Goal: Task Accomplishment & Management: Complete application form

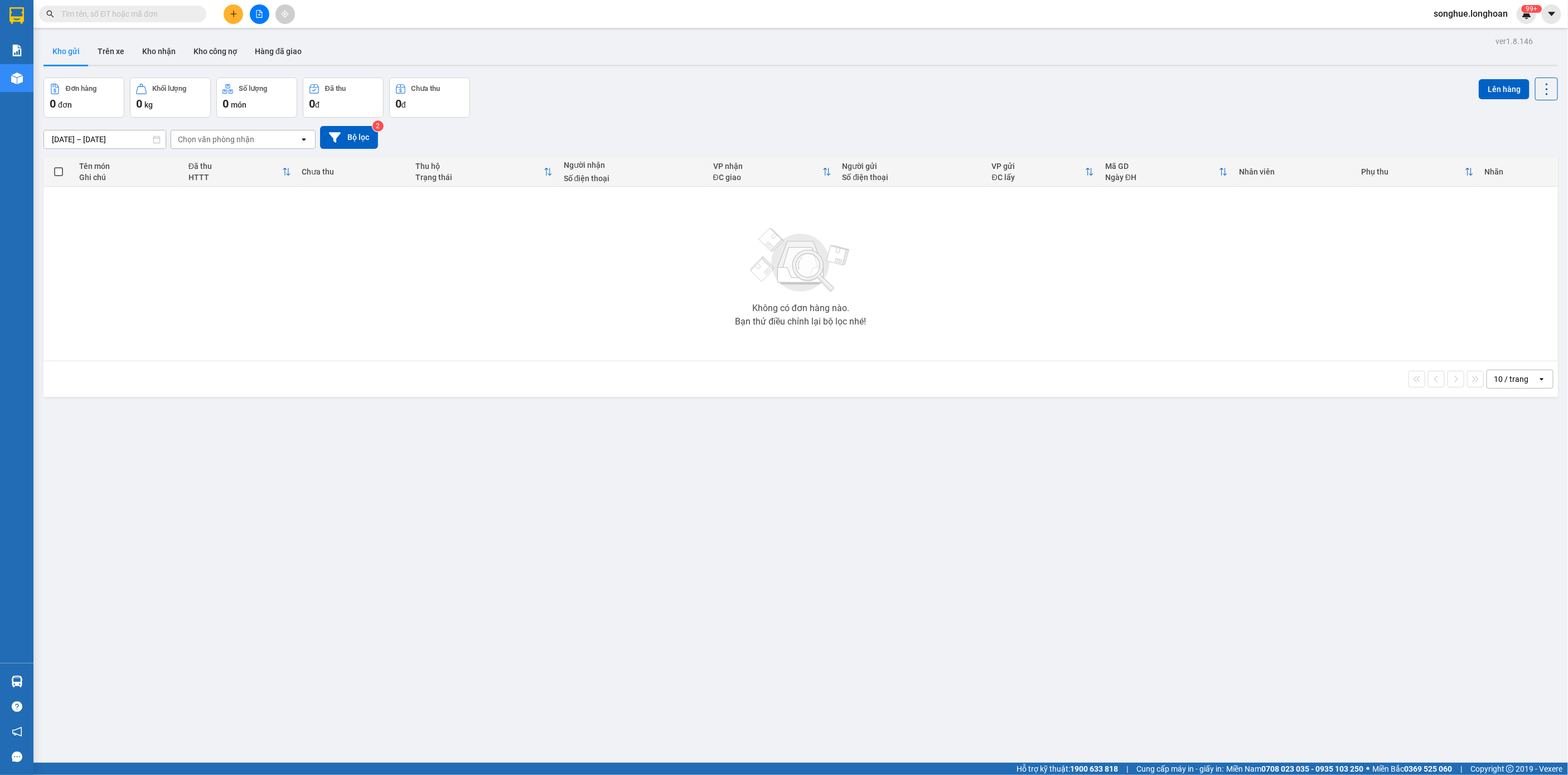
click at [79, 17] on input "text" at bounding box center [127, 14] width 132 height 12
paste input "0354591119"
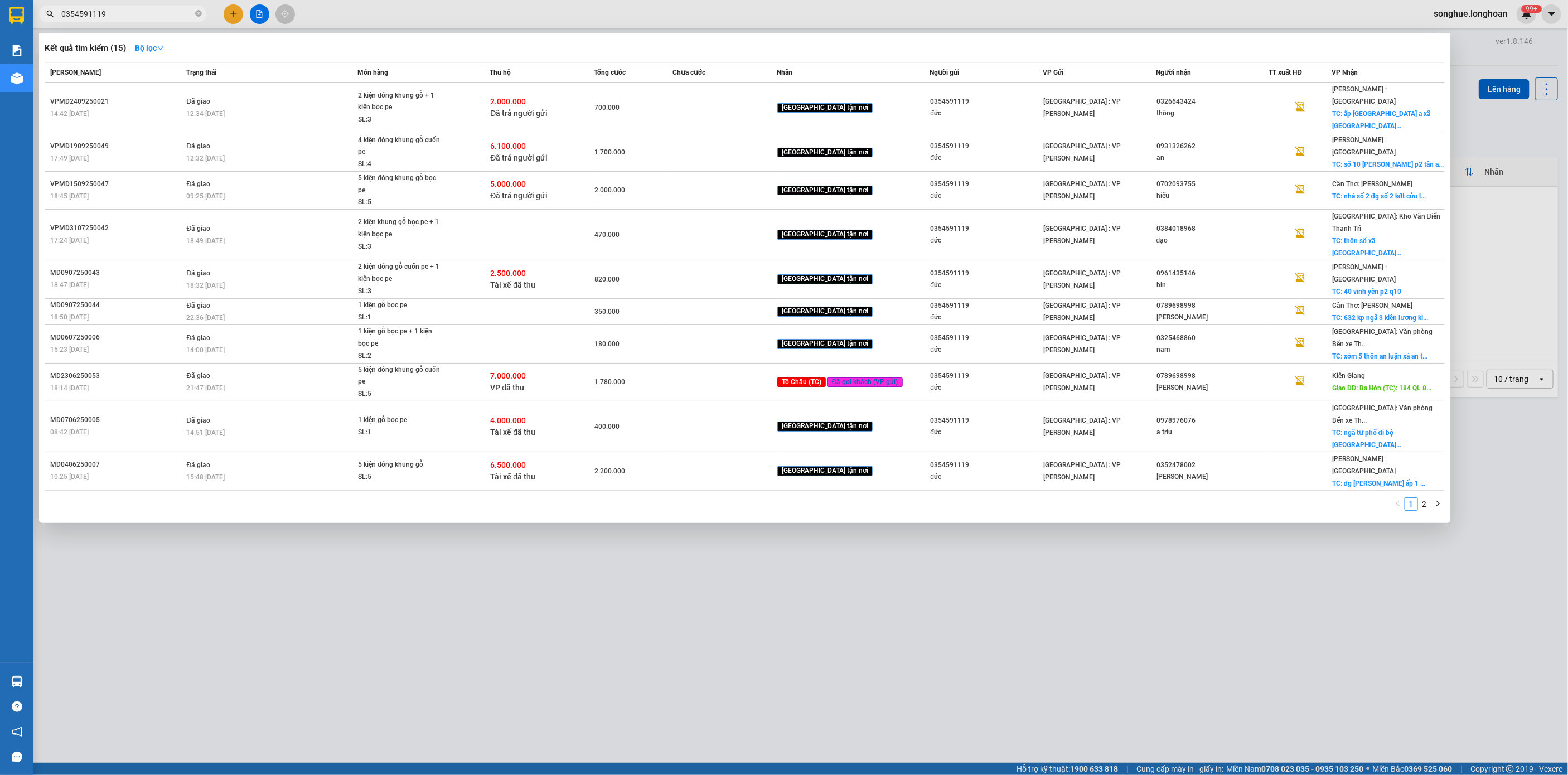
type input "0354591119"
click at [198, 17] on span at bounding box center [198, 14] width 7 height 11
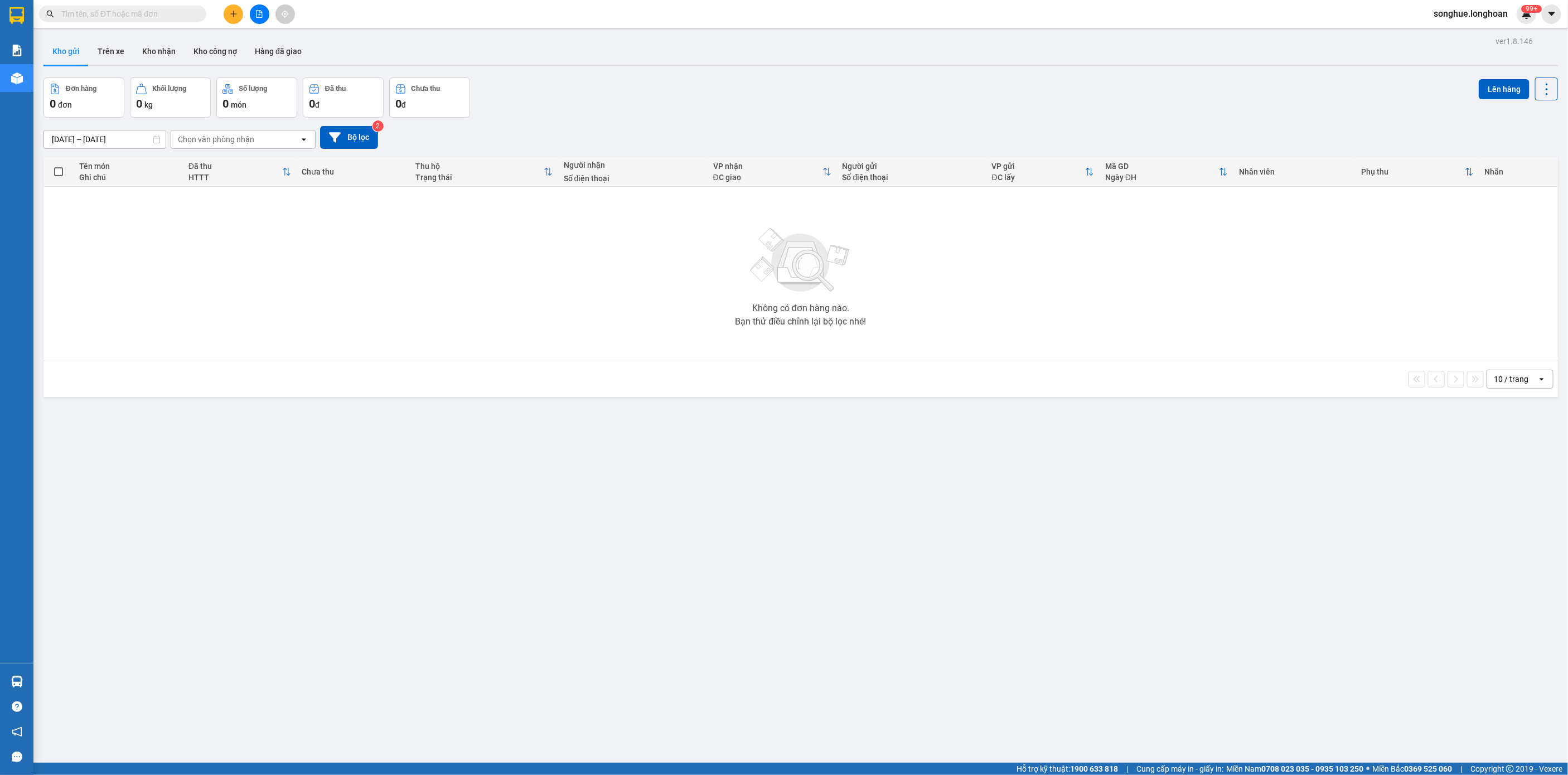
paste input "933110868"
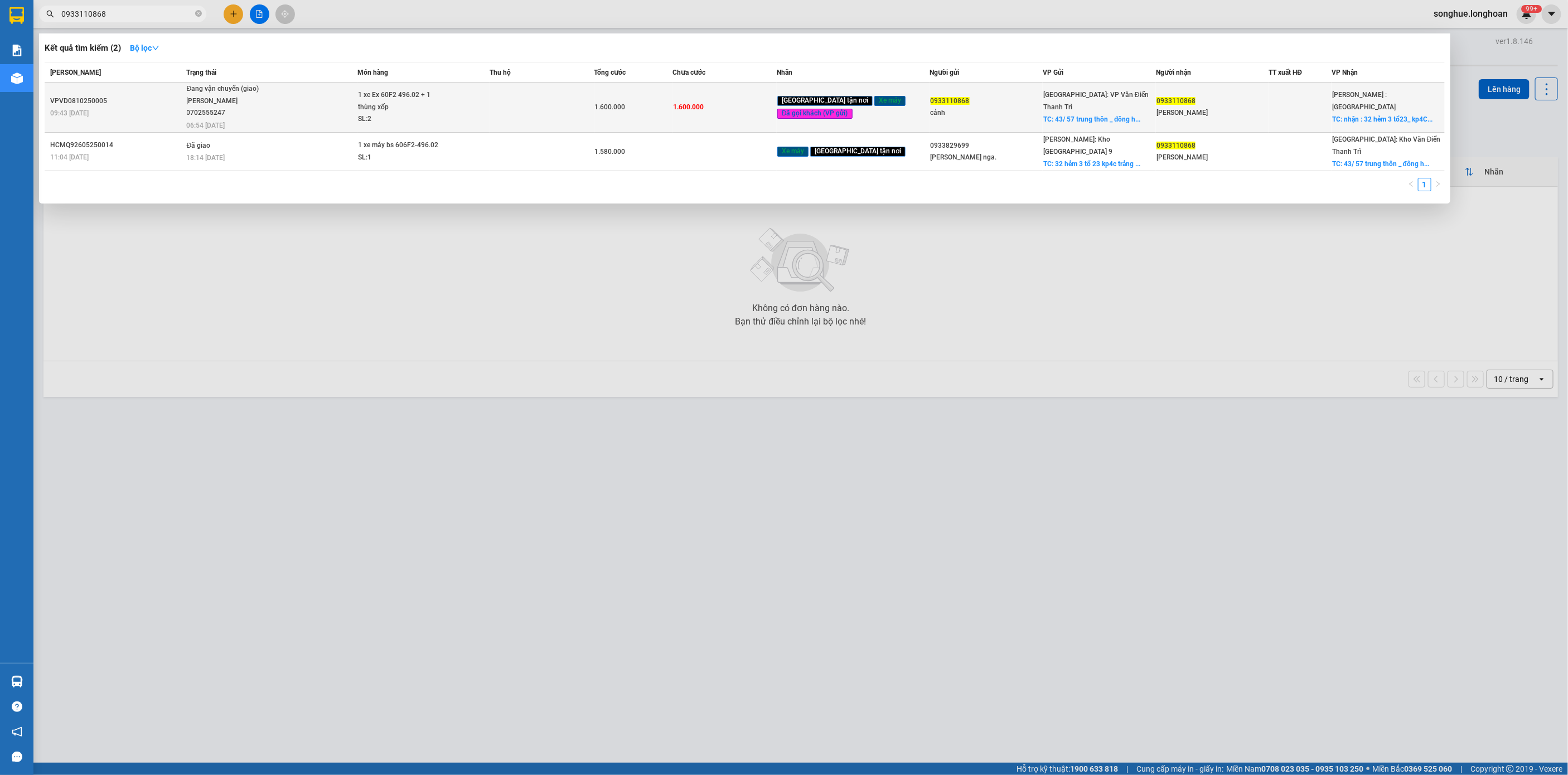
type input "0933110868"
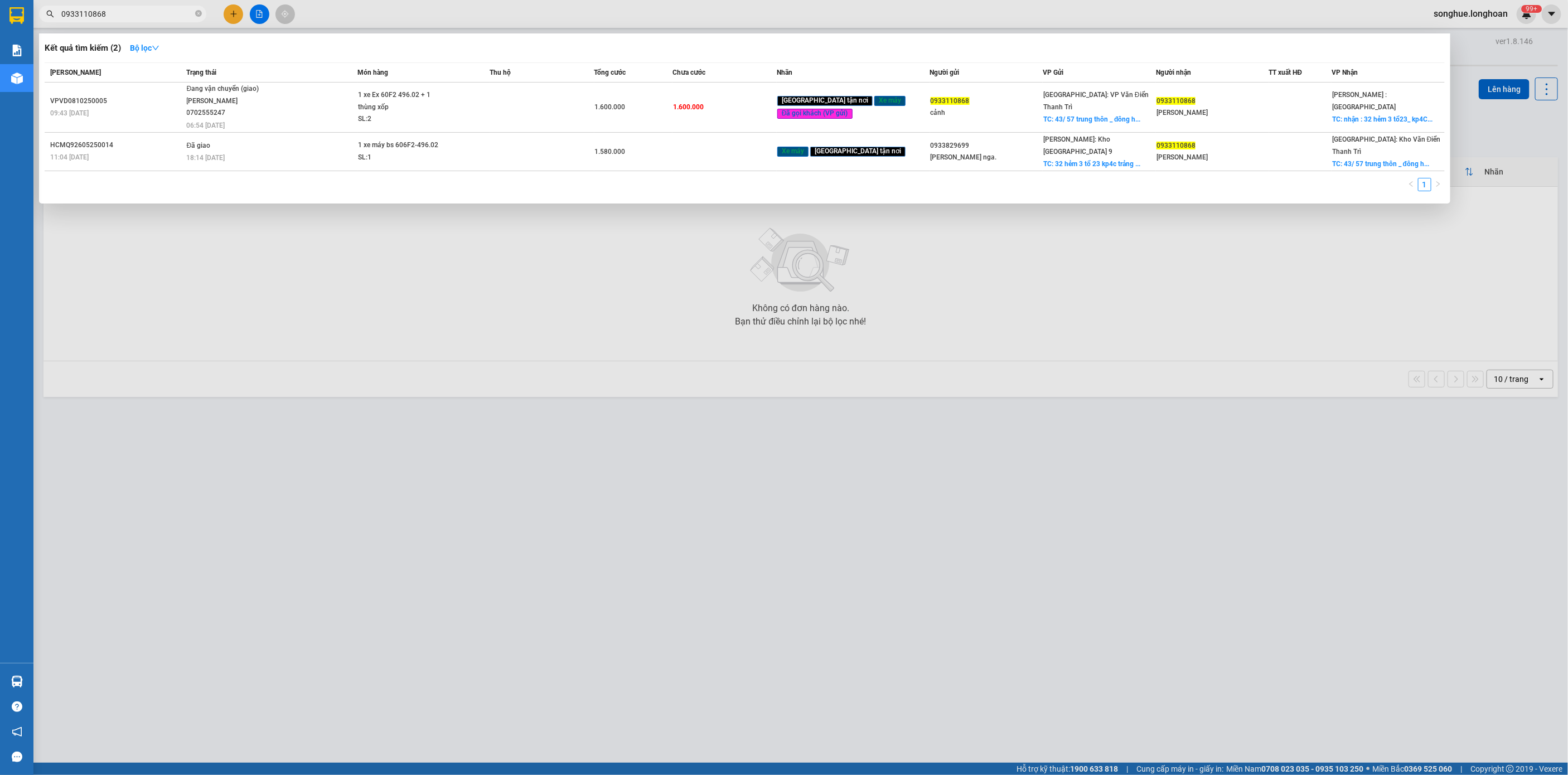
click at [206, 94] on div "Đang vận chuyển (giao)" at bounding box center [229, 89] width 84 height 12
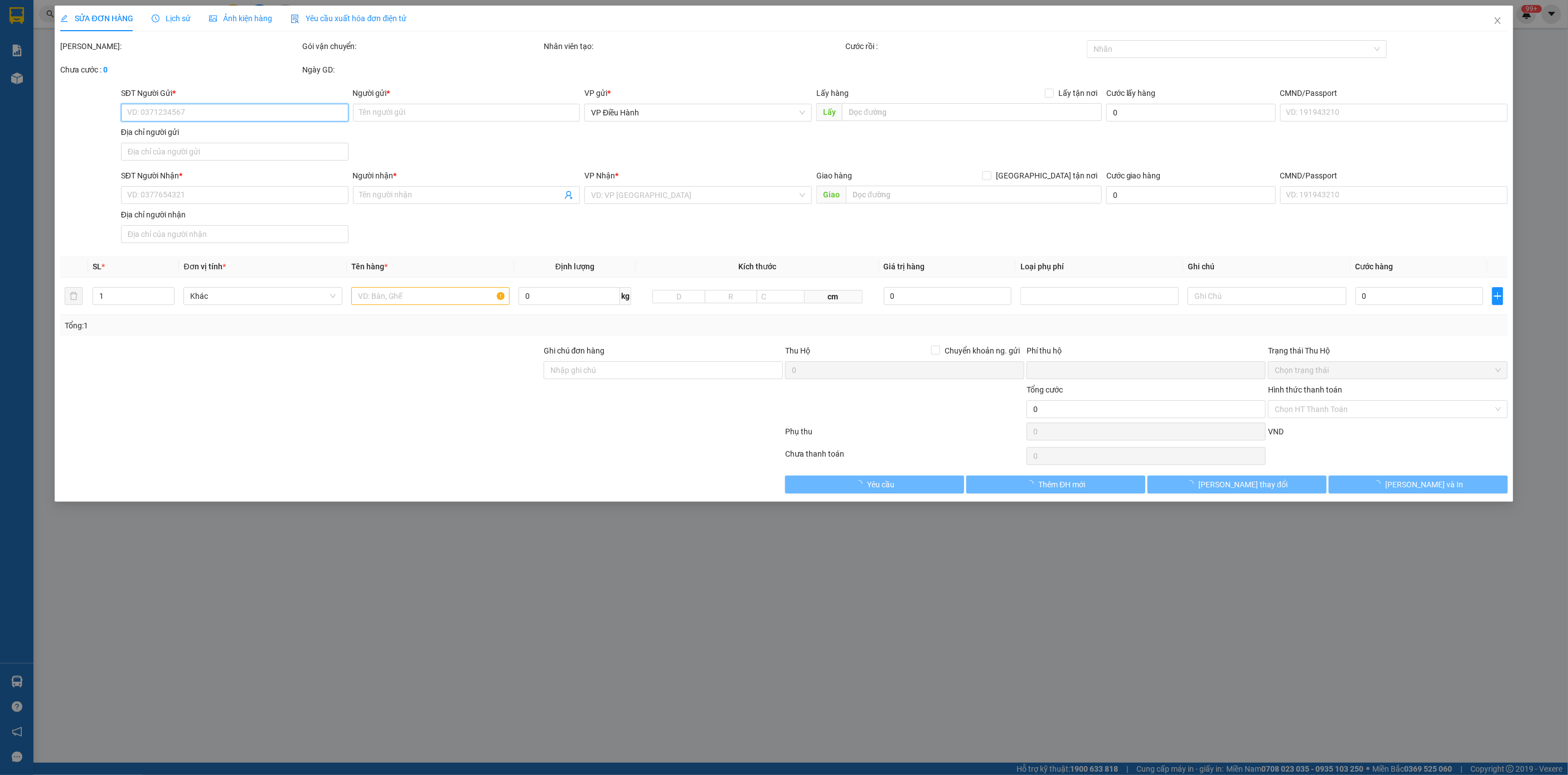
type input "0933110868"
type input "cảnh"
checkbox input "true"
type input "43/ 57 trung thôn _ đông hội _ đông anh _ hn"
type input "0933110868"
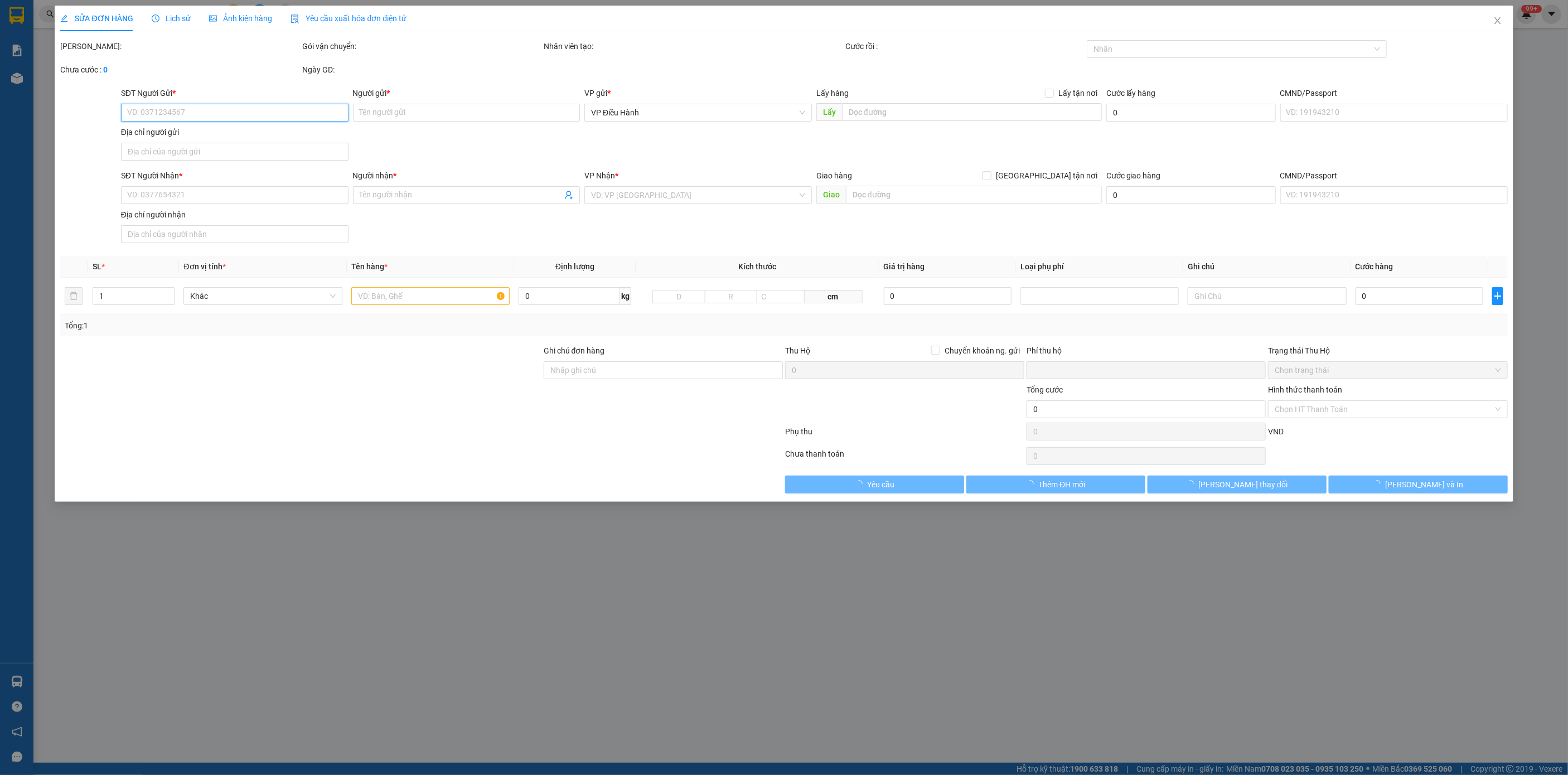
type input "[PERSON_NAME]"
checkbox input "true"
type input "nhận : 32 hẻm 3 tổ23_ kp4C trảng dài _ biên hòa_ đồng nai"
type input "1 chìa khoá, ko đăng ký"
type input "0"
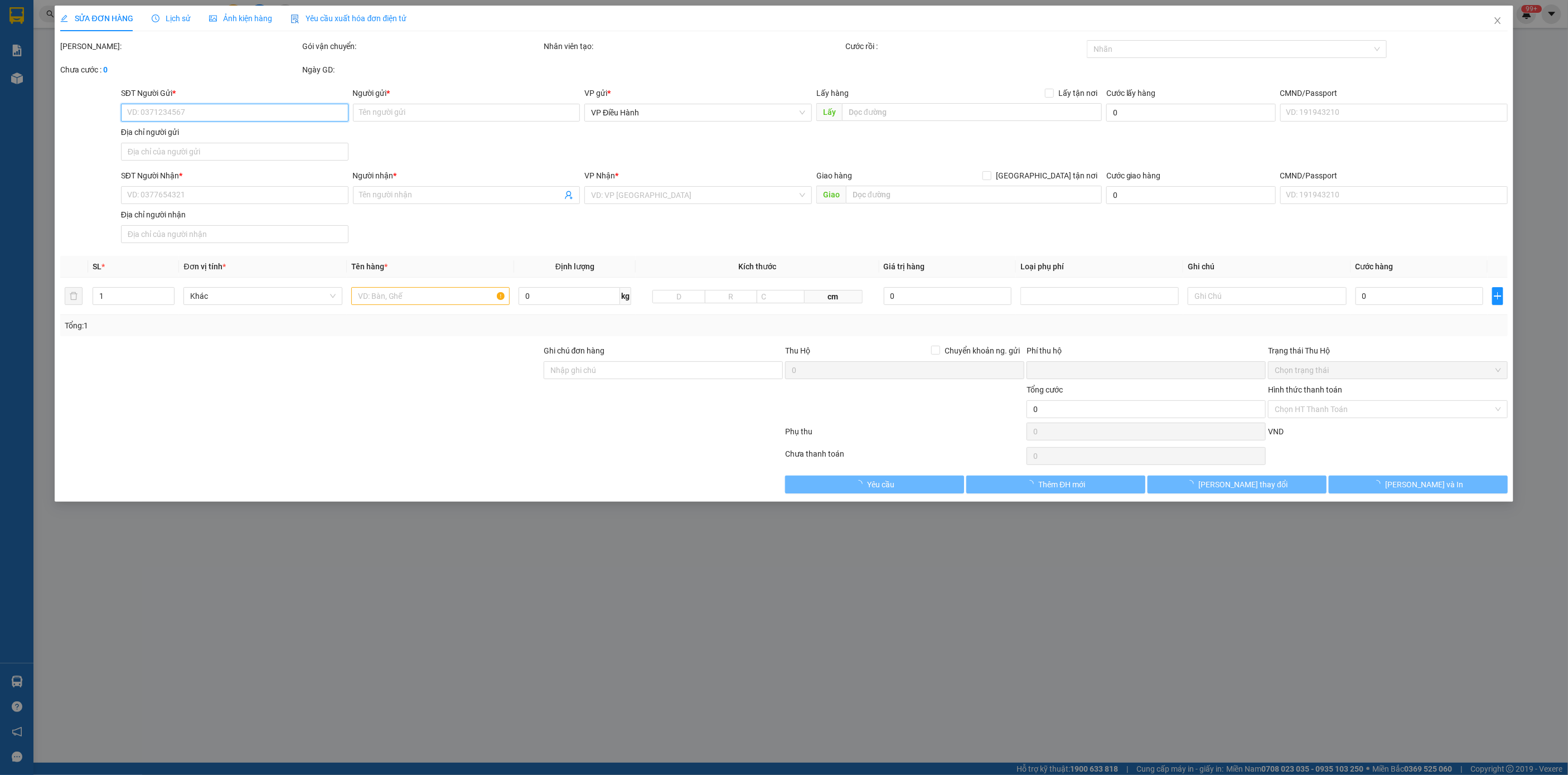
type input "1.600.000"
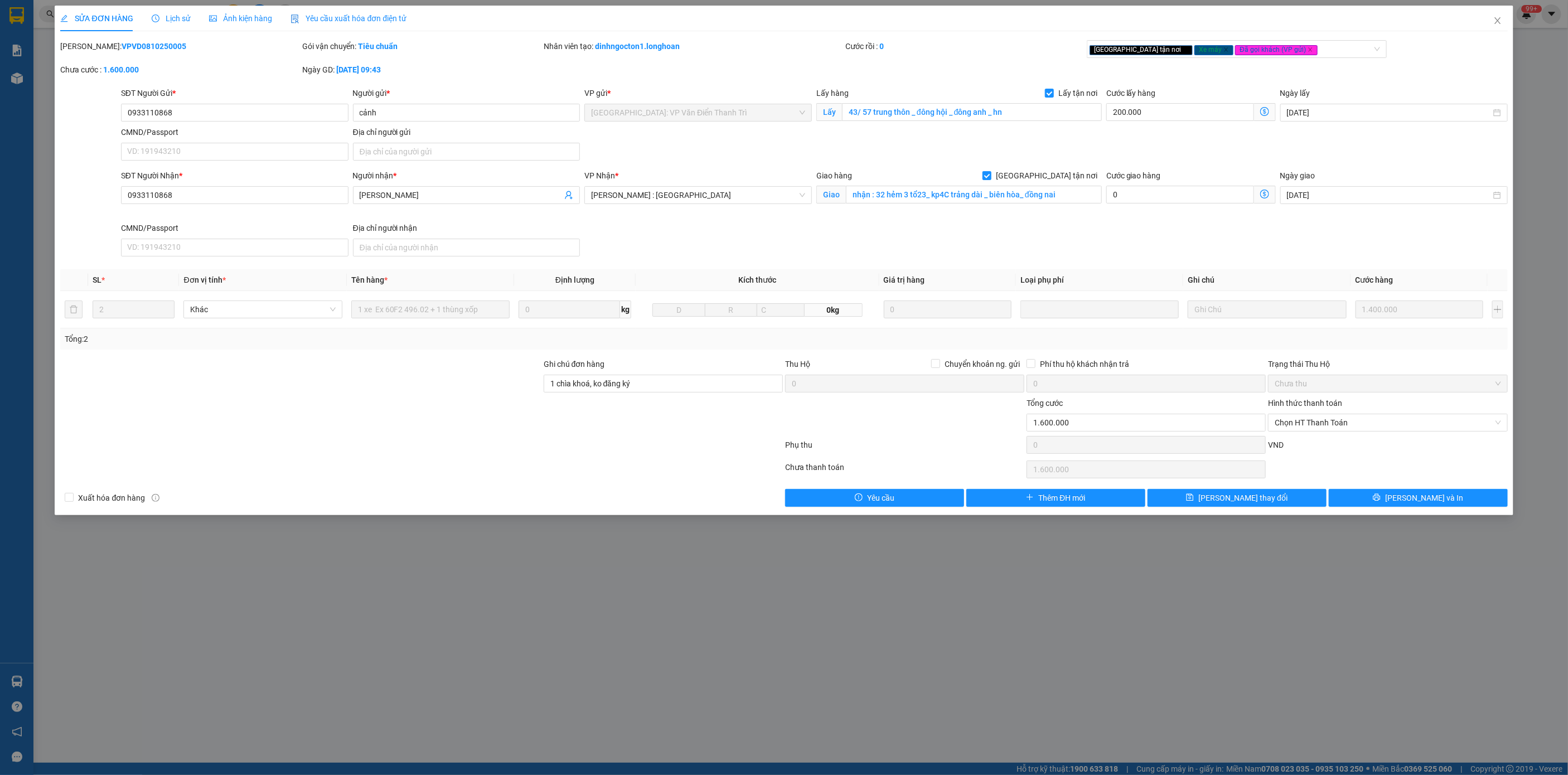
click at [168, 22] on span "Lịch sử" at bounding box center [171, 18] width 40 height 9
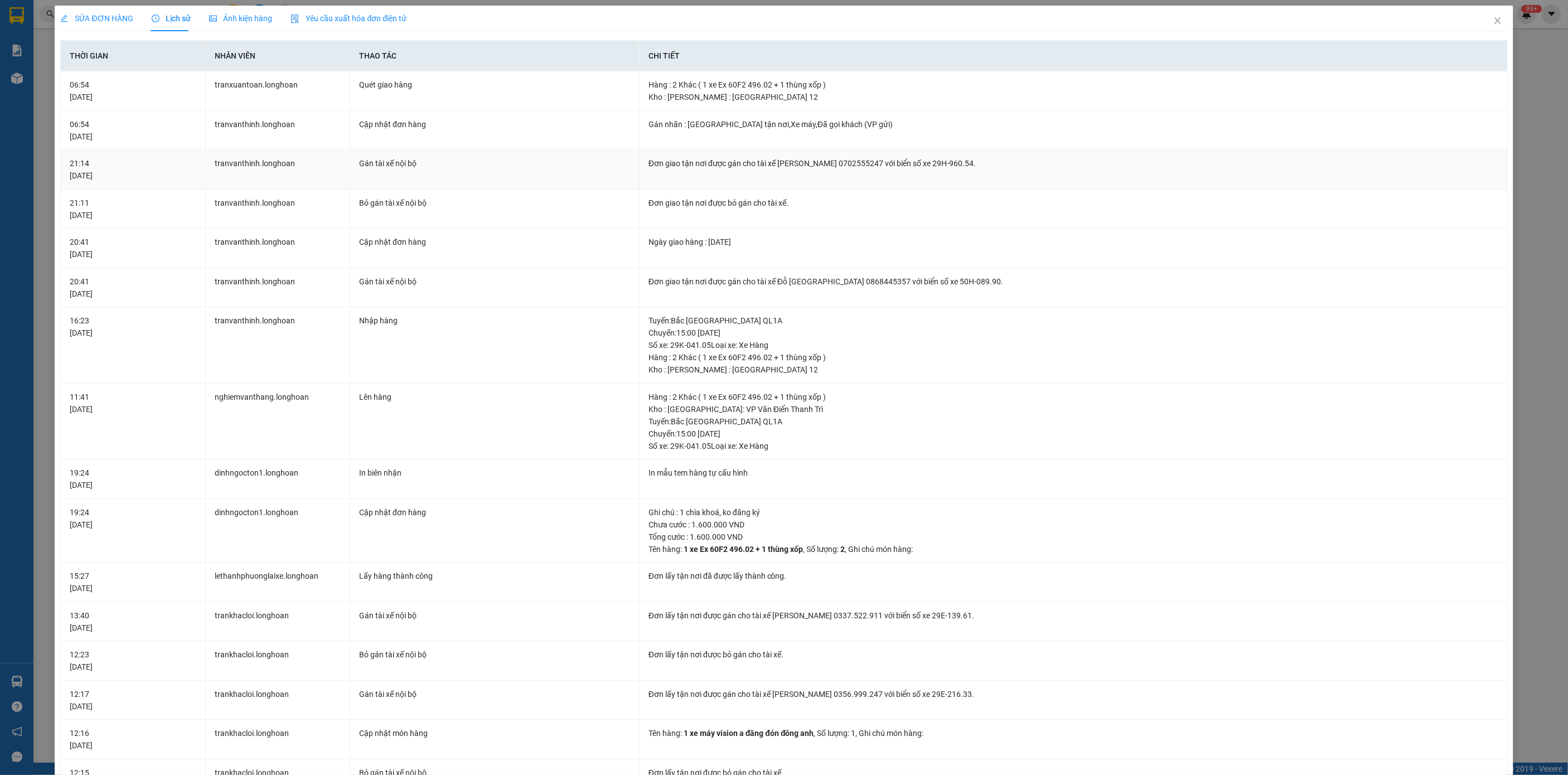
click at [847, 171] on td "Đơn giao tận nơi được gán cho tài xế [PERSON_NAME] 0702555247 với biển số xe 29…" at bounding box center [1073, 169] width 868 height 40
copy div "Đơn giao tận nơi được gán cho tài xế [PERSON_NAME] 0702555247 với biển số xe 29…"
click at [1482, 27] on span "Close" at bounding box center [1497, 21] width 31 height 31
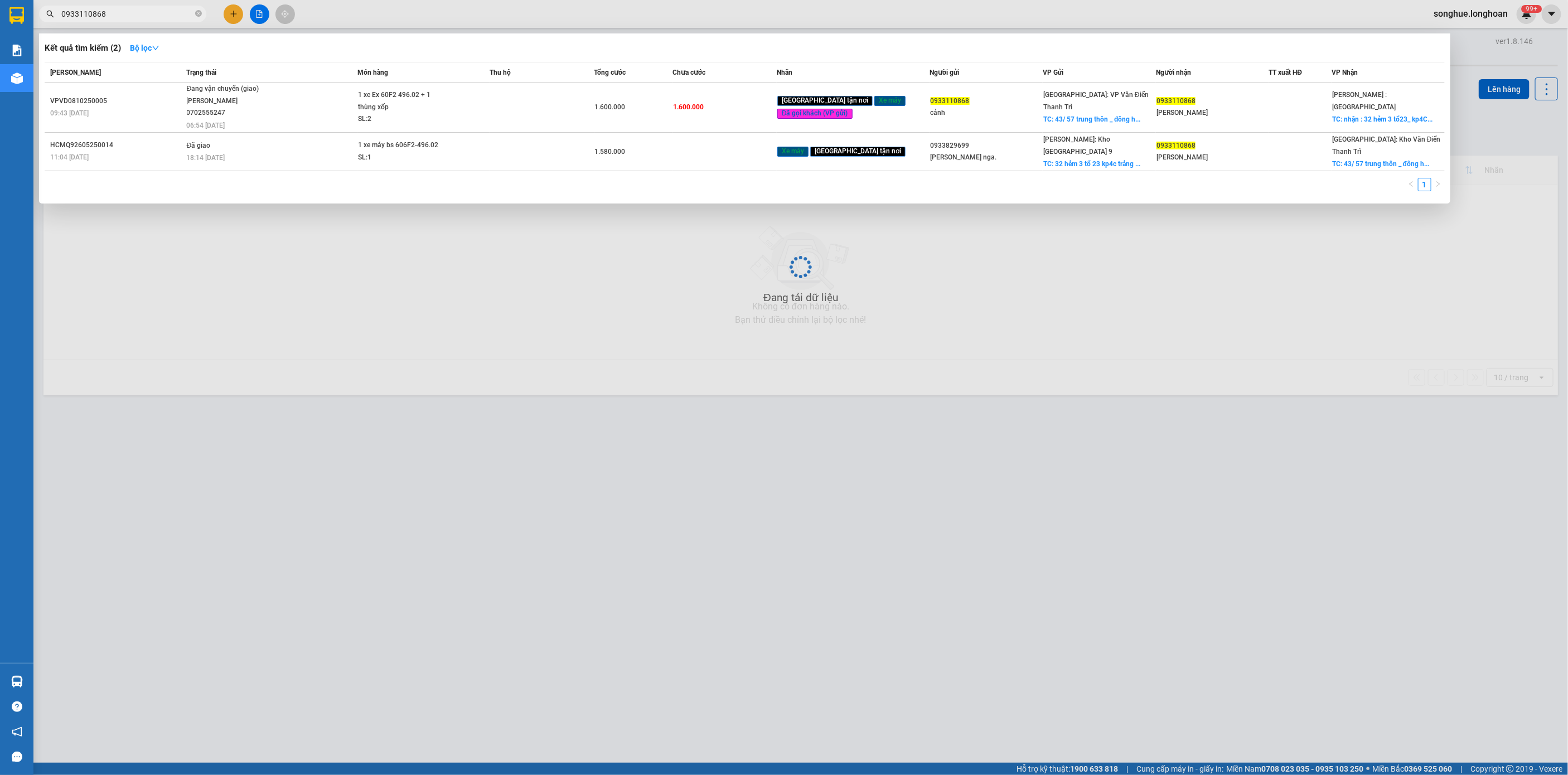
click at [183, 12] on input "0933110868" at bounding box center [127, 14] width 132 height 12
paste input "566621993"
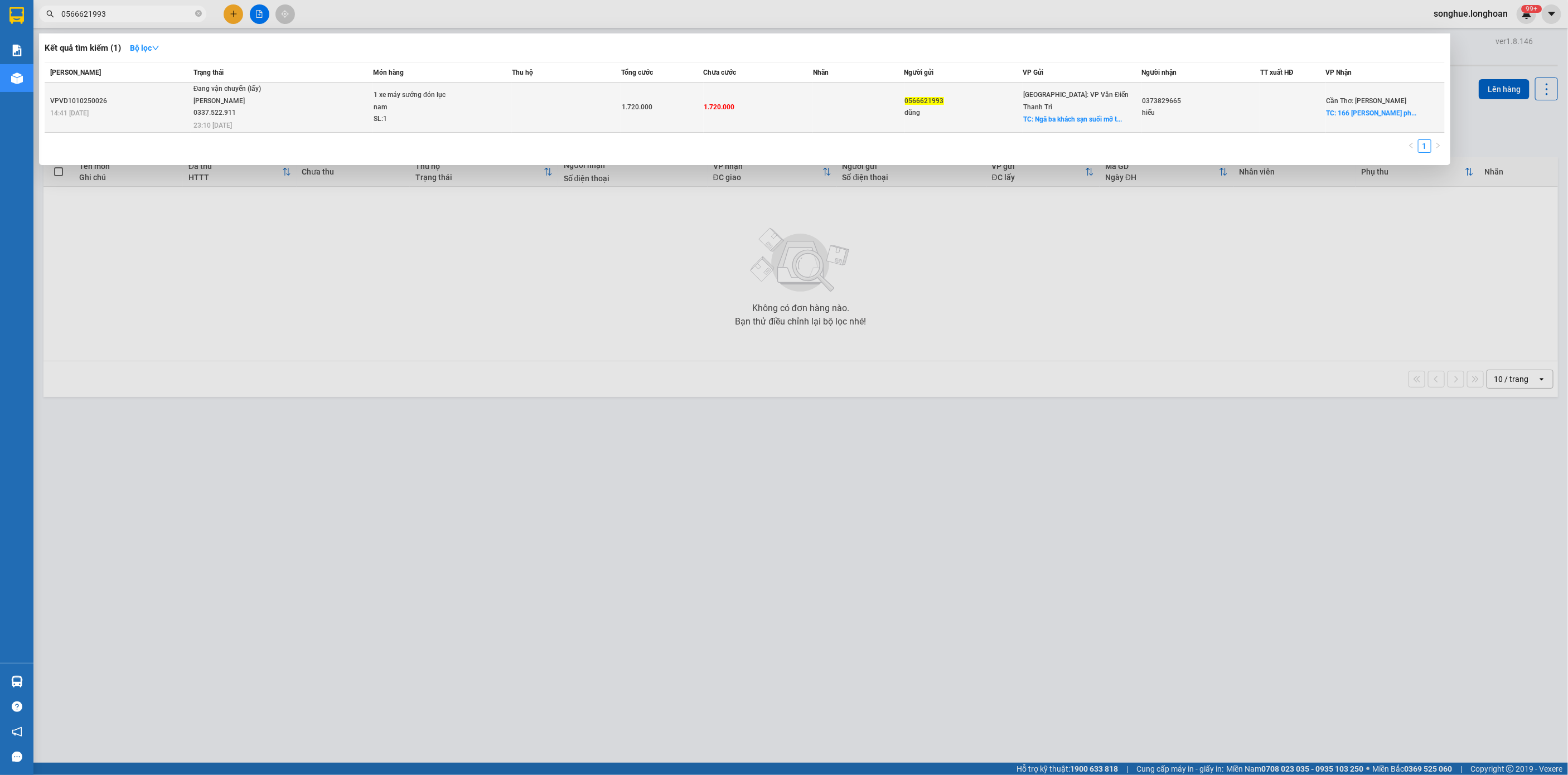
type input "0566621993"
click at [251, 120] on td "Đang vận chuyển (lấy) [PERSON_NAME] 0337.522.911 23:10 [DATE]" at bounding box center [281, 107] width 182 height 50
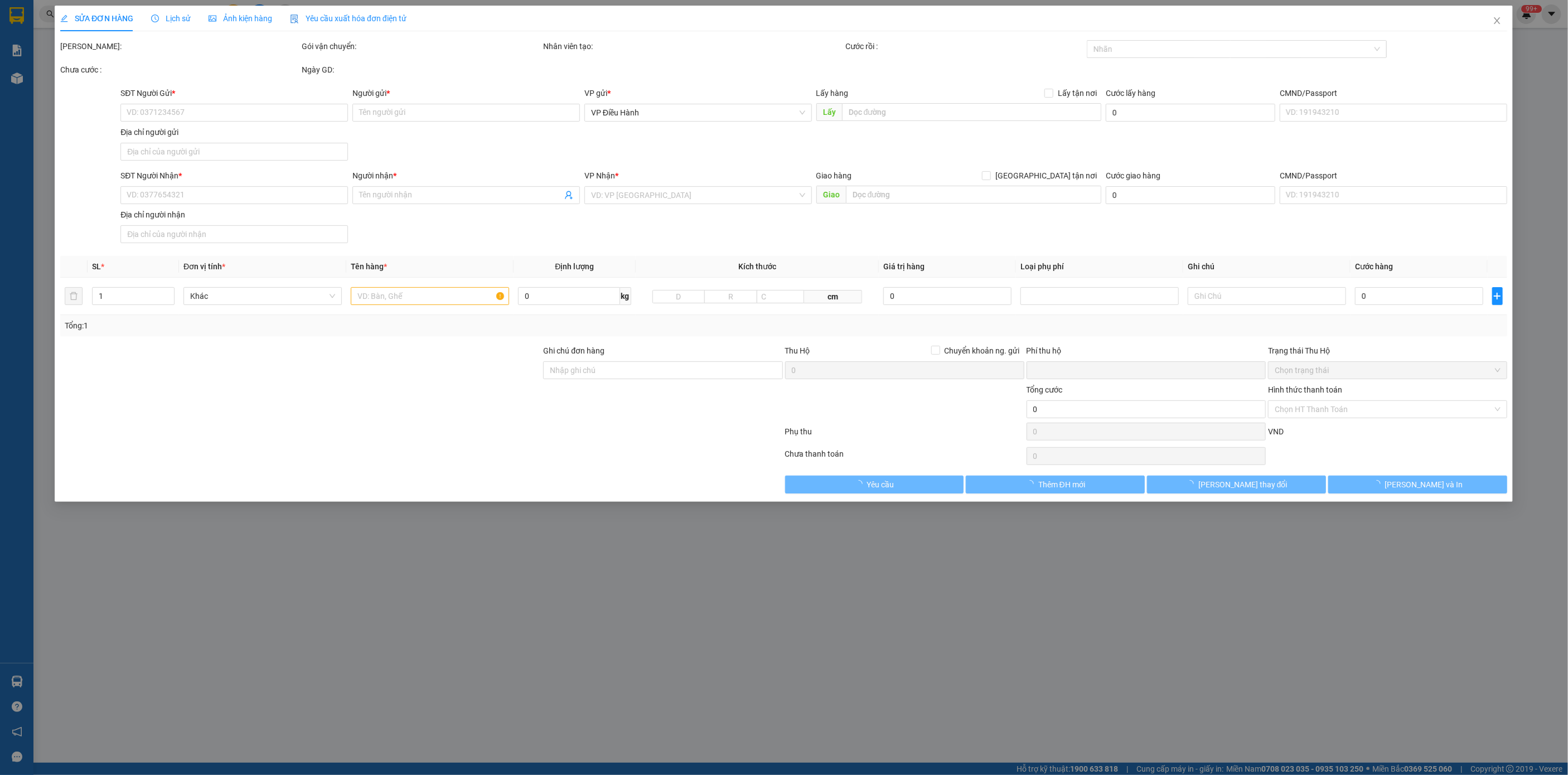
type input "0566621993"
type input "dũng"
checkbox input "true"
type input "Ngã ba khách sạn suối mỡ thôn dùm nghĩa phương lục nam [GEOGRAPHIC_DATA] cũ"
type input "0373829665"
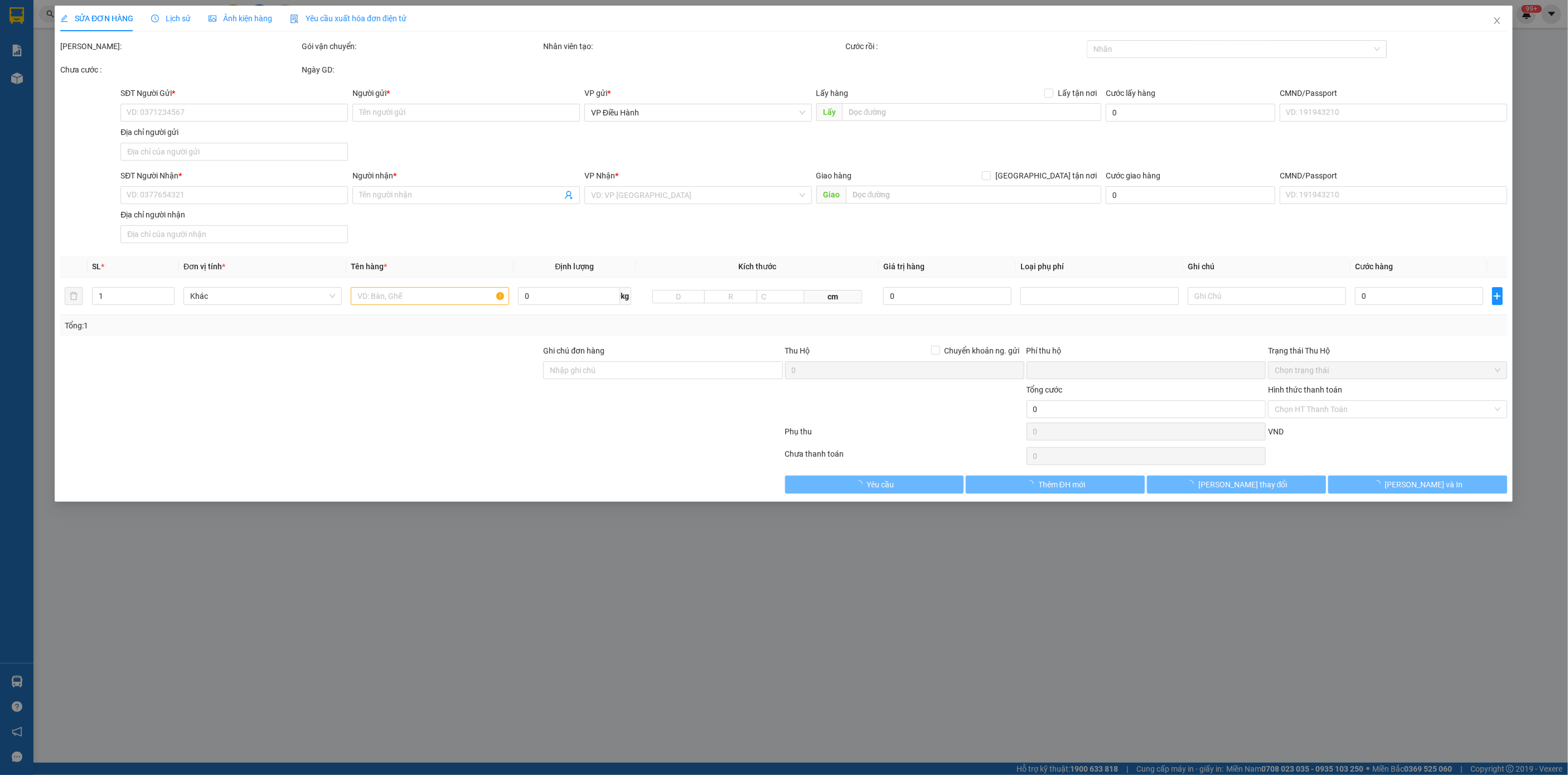
type input "hiếu"
checkbox input "true"
type input "166 [PERSON_NAME] [GEOGRAPHIC_DATA]"
type input "0"
type input "1.720.000"
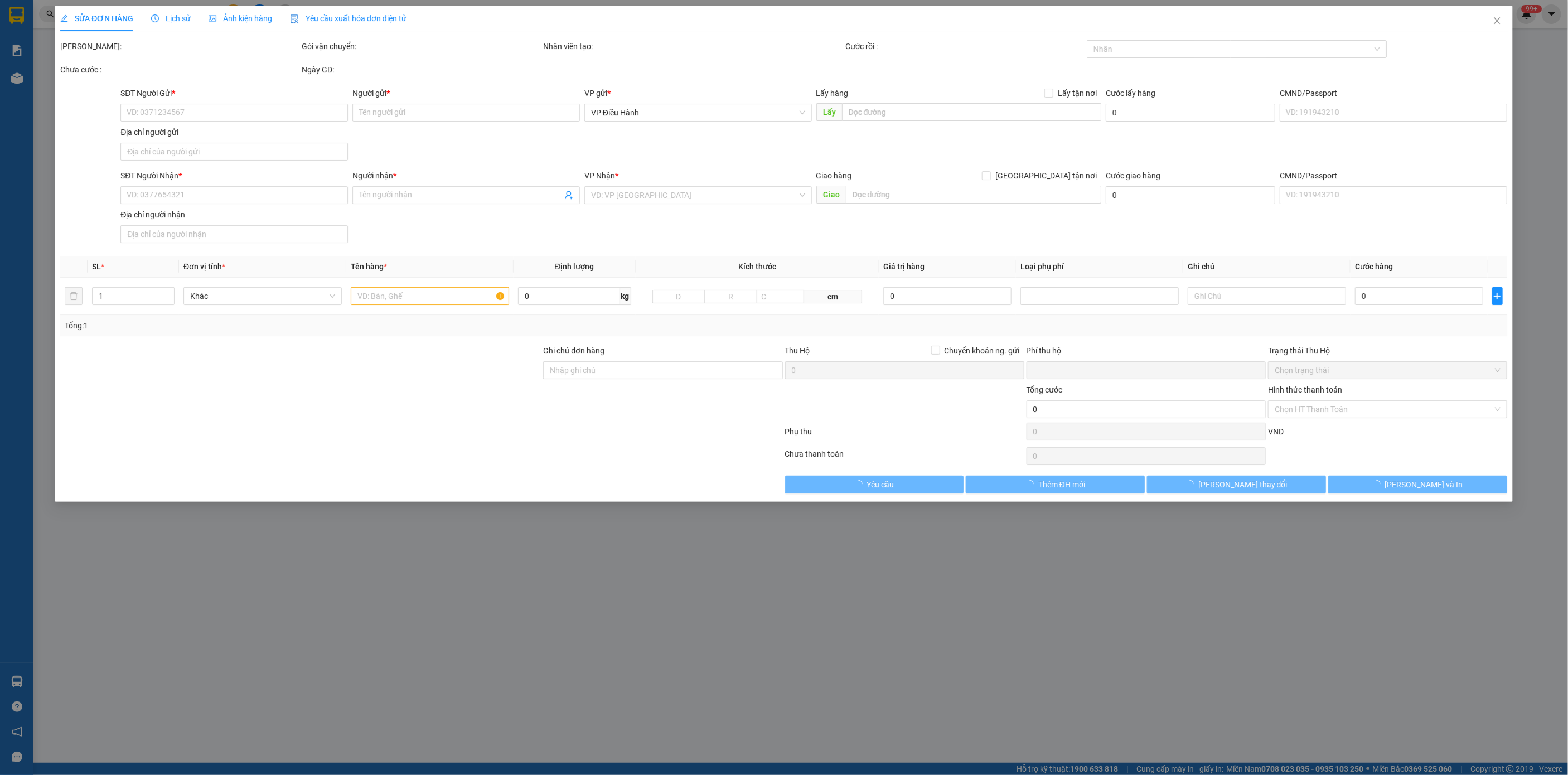
type input "1.720.000"
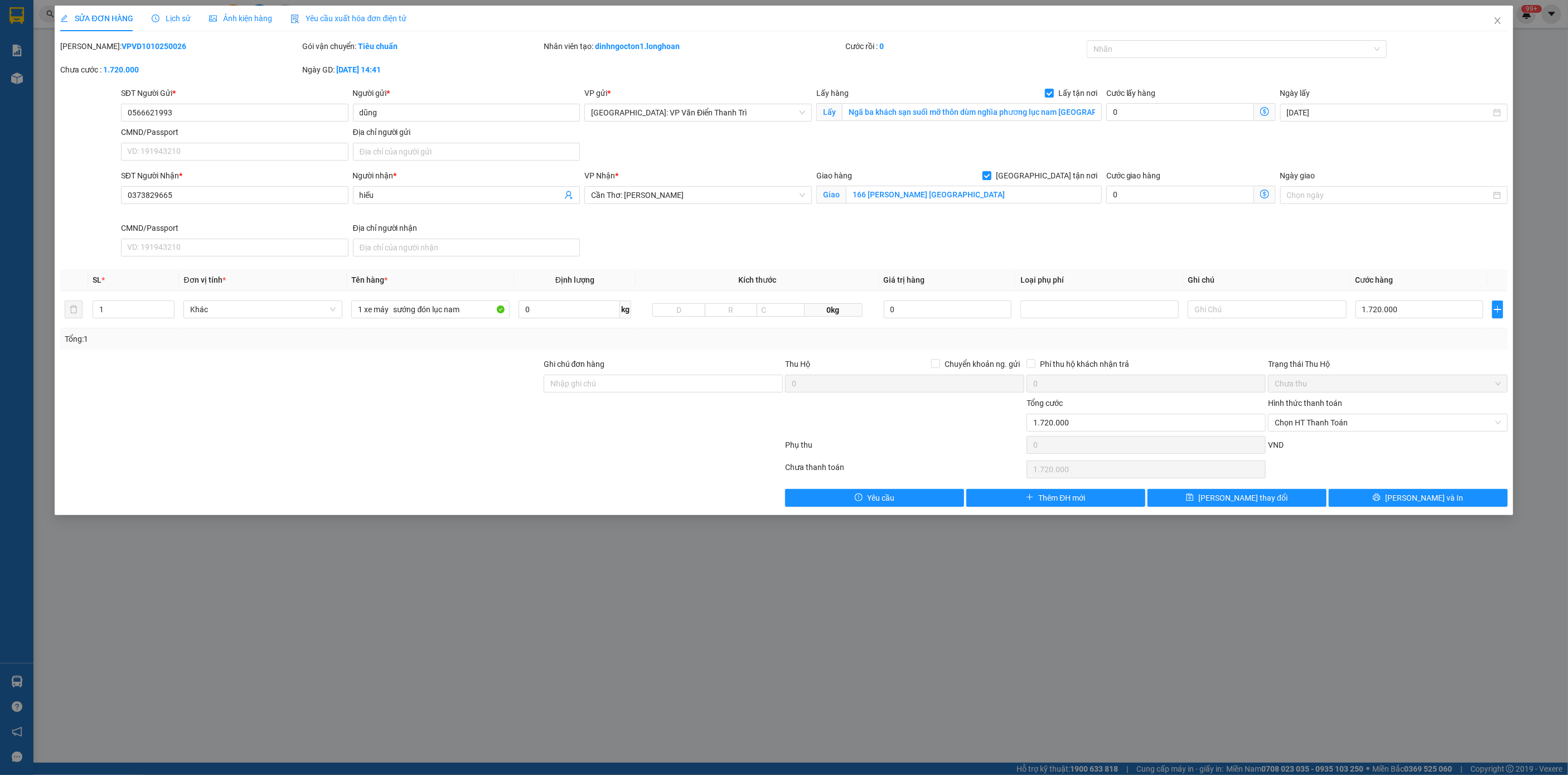
click at [177, 22] on span "Lịch sử" at bounding box center [171, 18] width 40 height 9
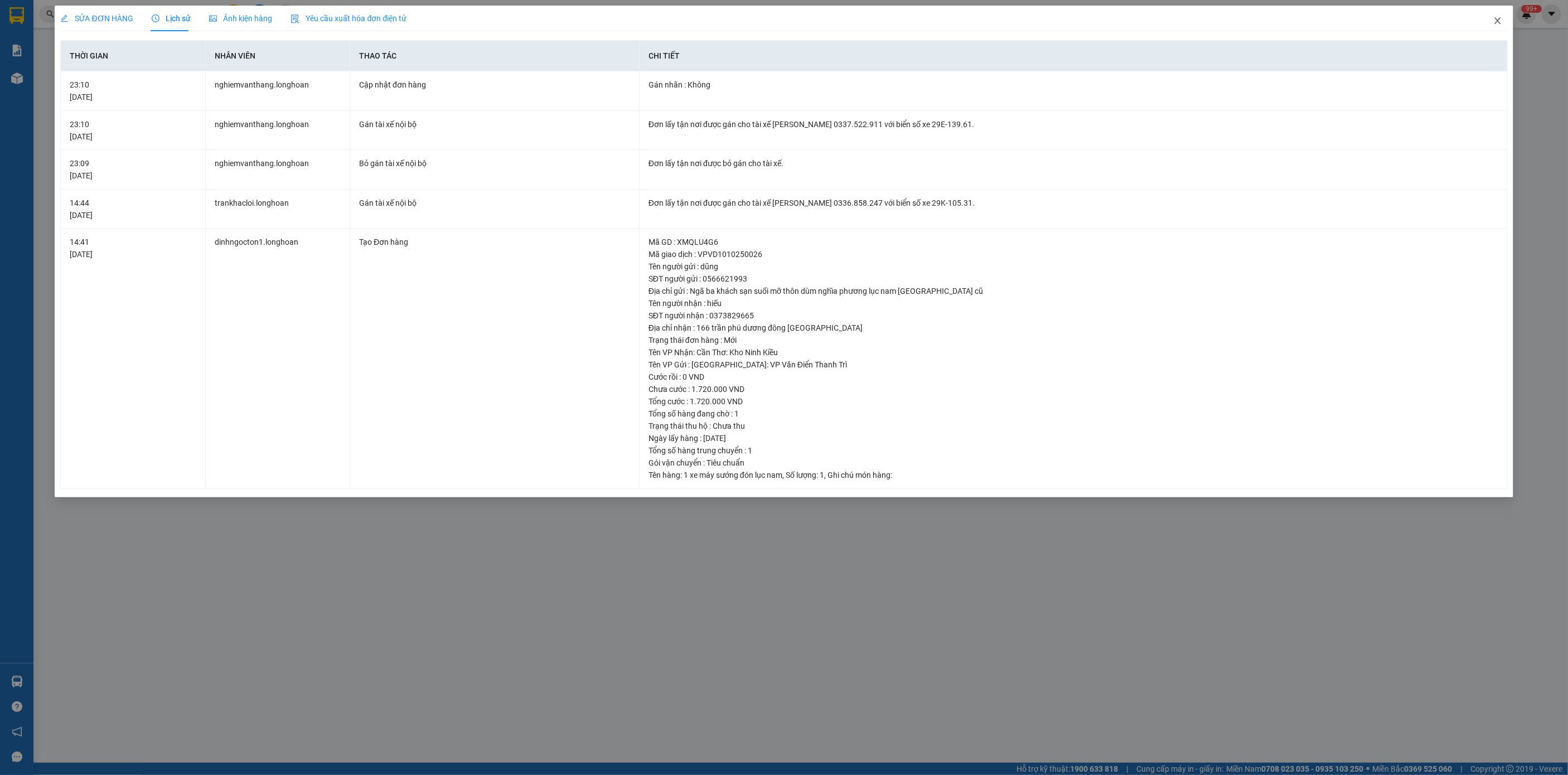
click at [1505, 15] on span "Close" at bounding box center [1497, 21] width 31 height 31
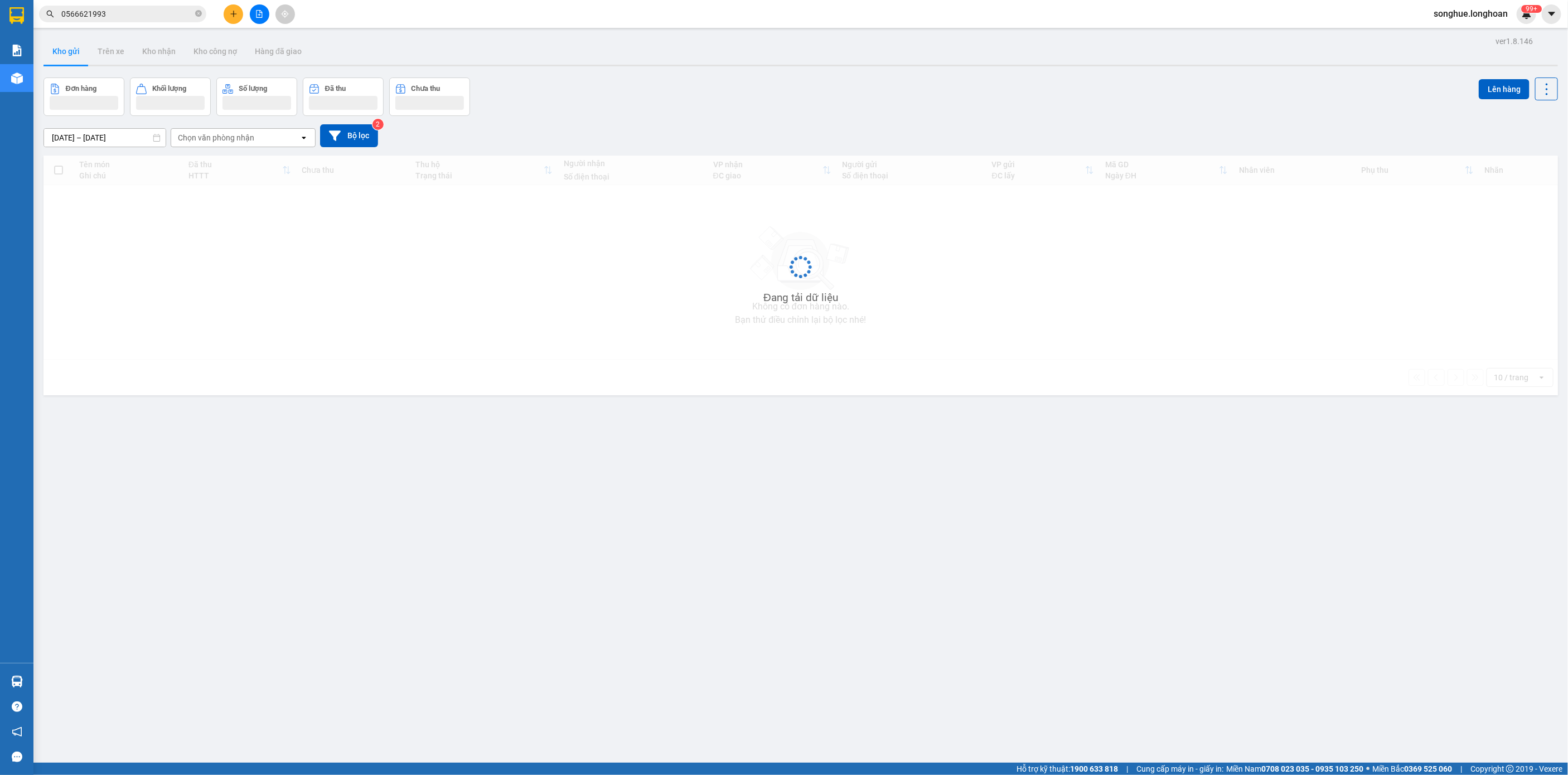
click at [185, 22] on span "0566621993" at bounding box center [123, 14] width 168 height 17
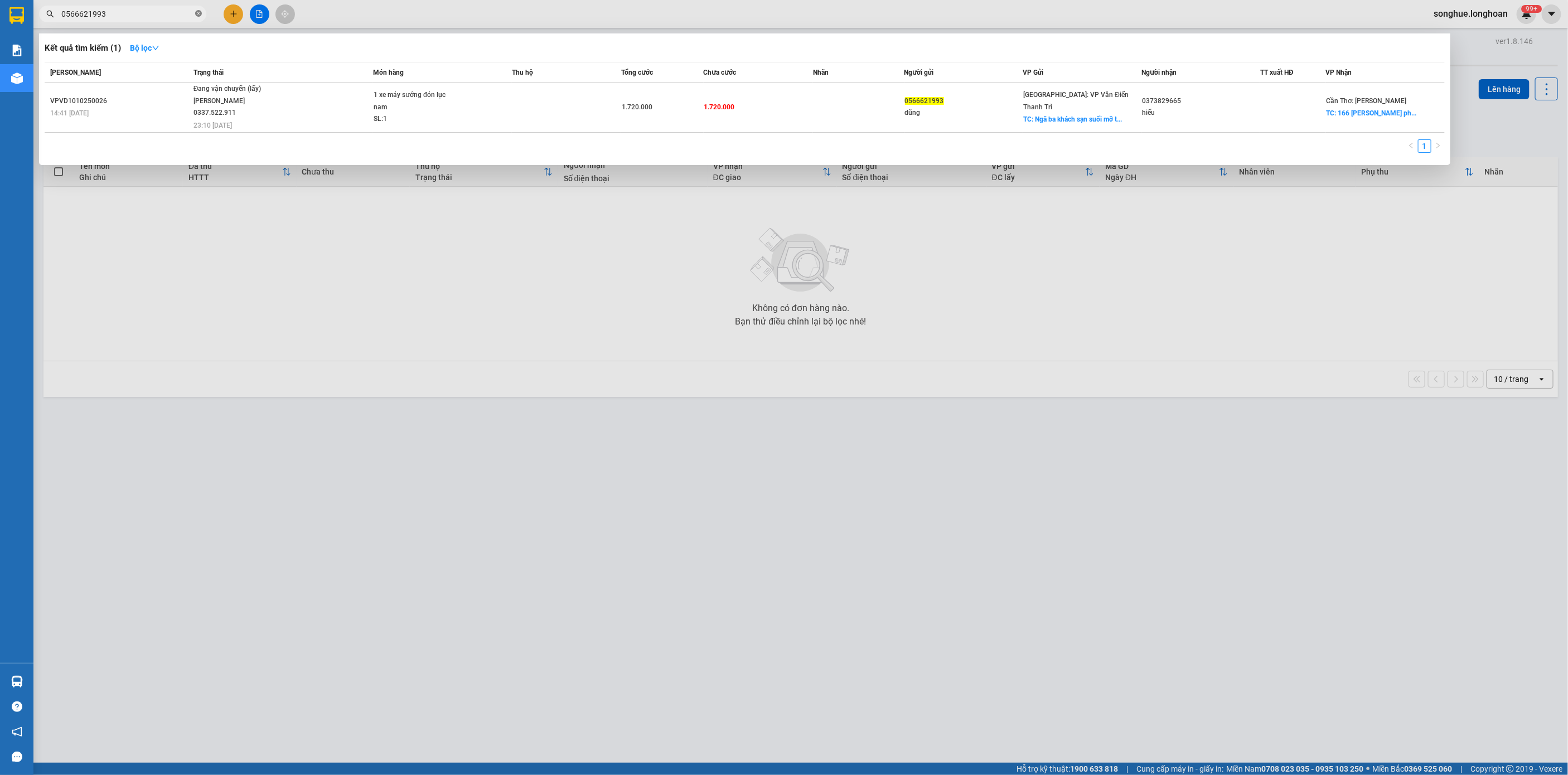
click at [201, 15] on icon "close-circle" at bounding box center [198, 13] width 7 height 7
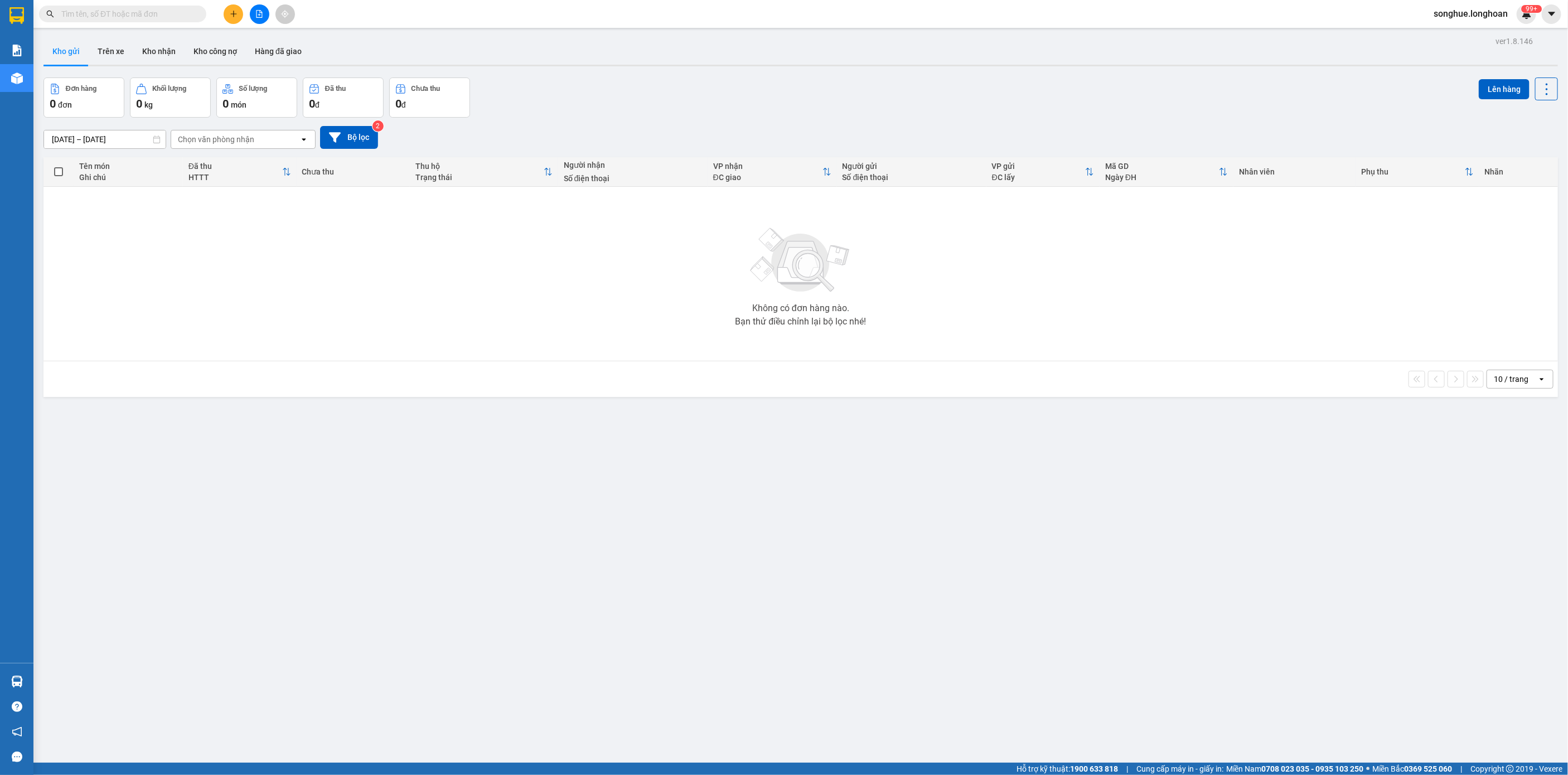
paste input "0336058369"
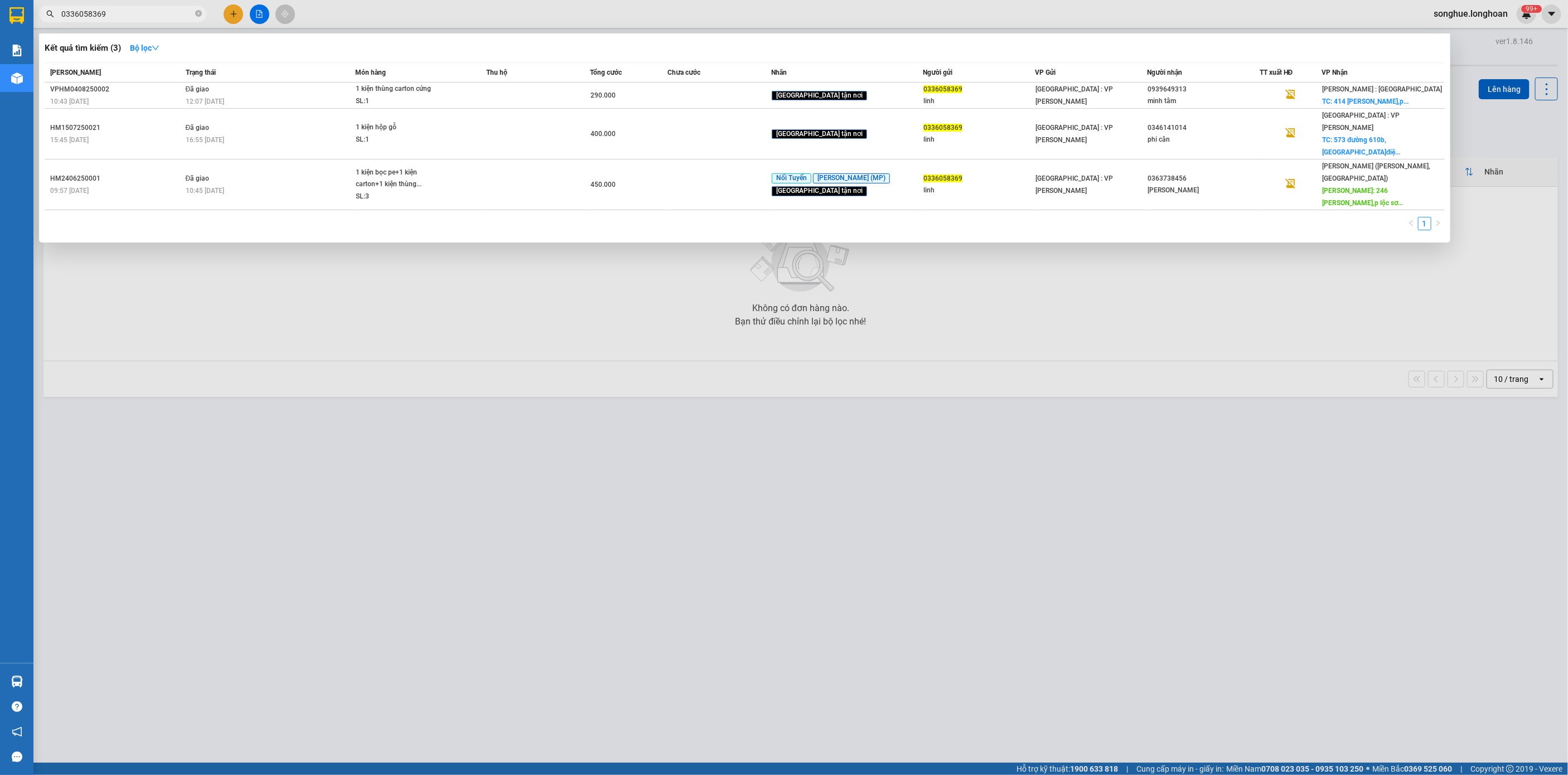
click at [190, 19] on input "0336058369" at bounding box center [127, 14] width 132 height 12
click at [193, 19] on input "0336058369" at bounding box center [127, 14] width 132 height 12
paste input "985164101"
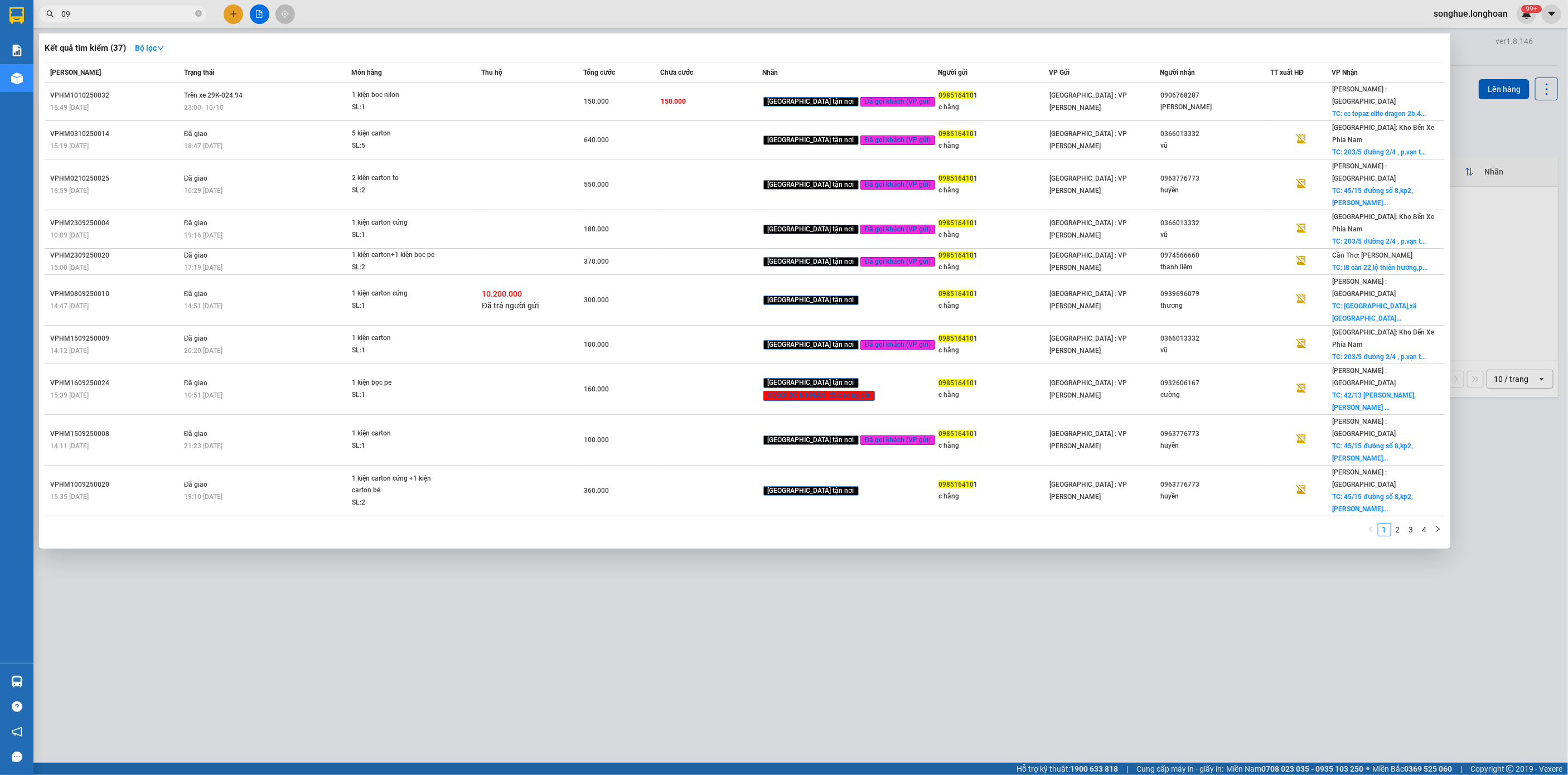
type input "0"
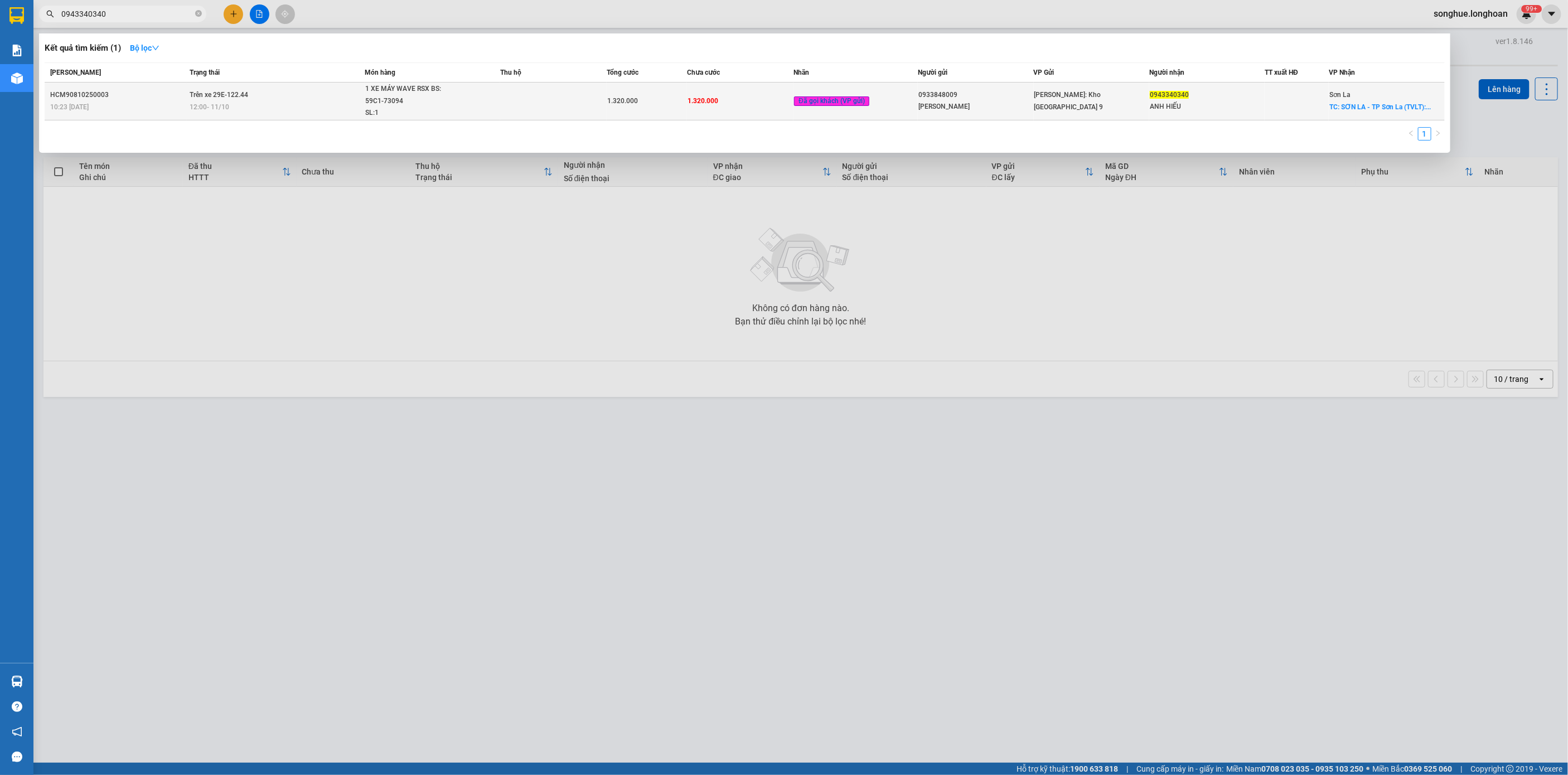
type input "0943340340"
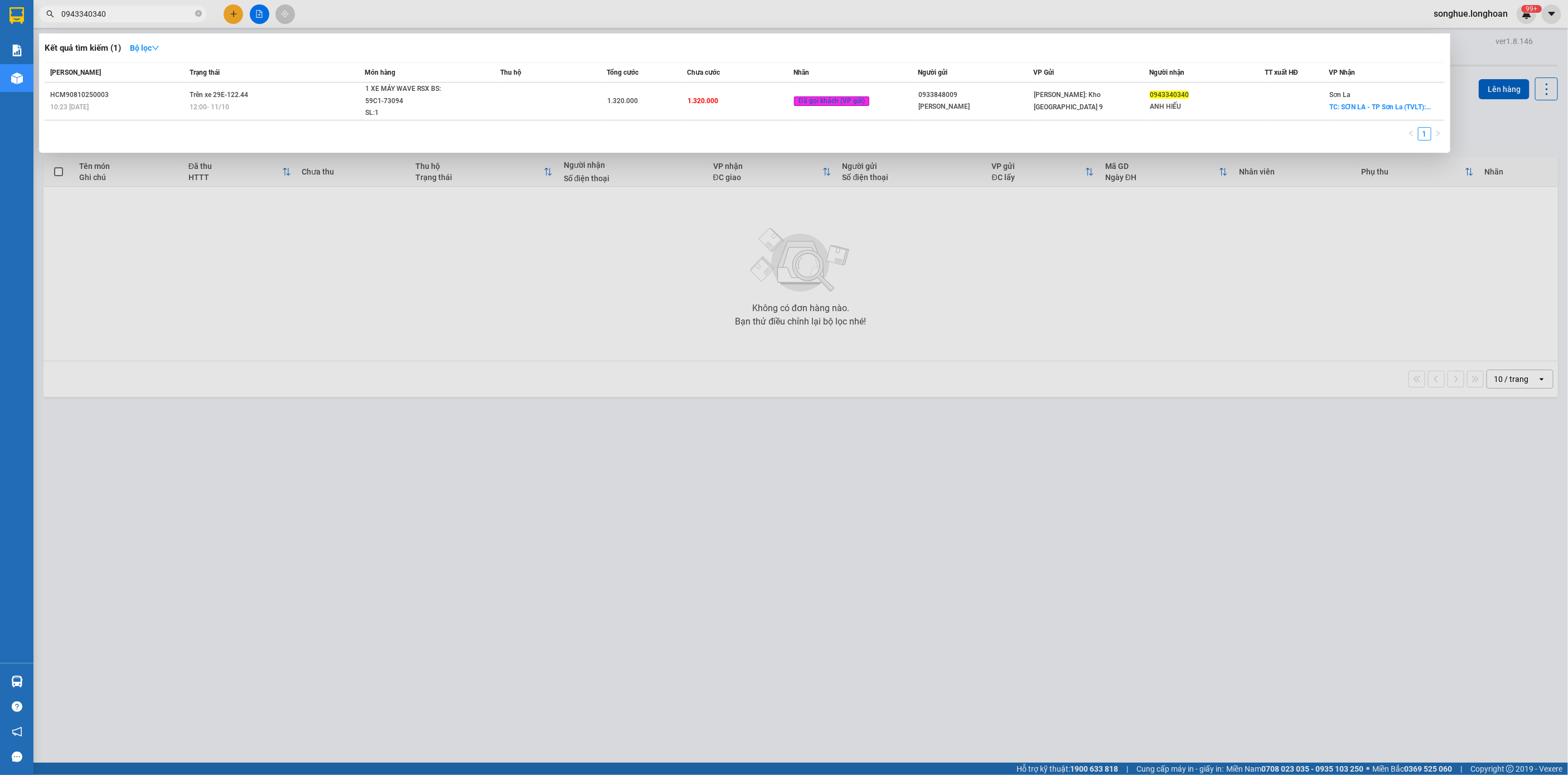
click at [247, 107] on div "12:00 [DATE]" at bounding box center [277, 107] width 175 height 12
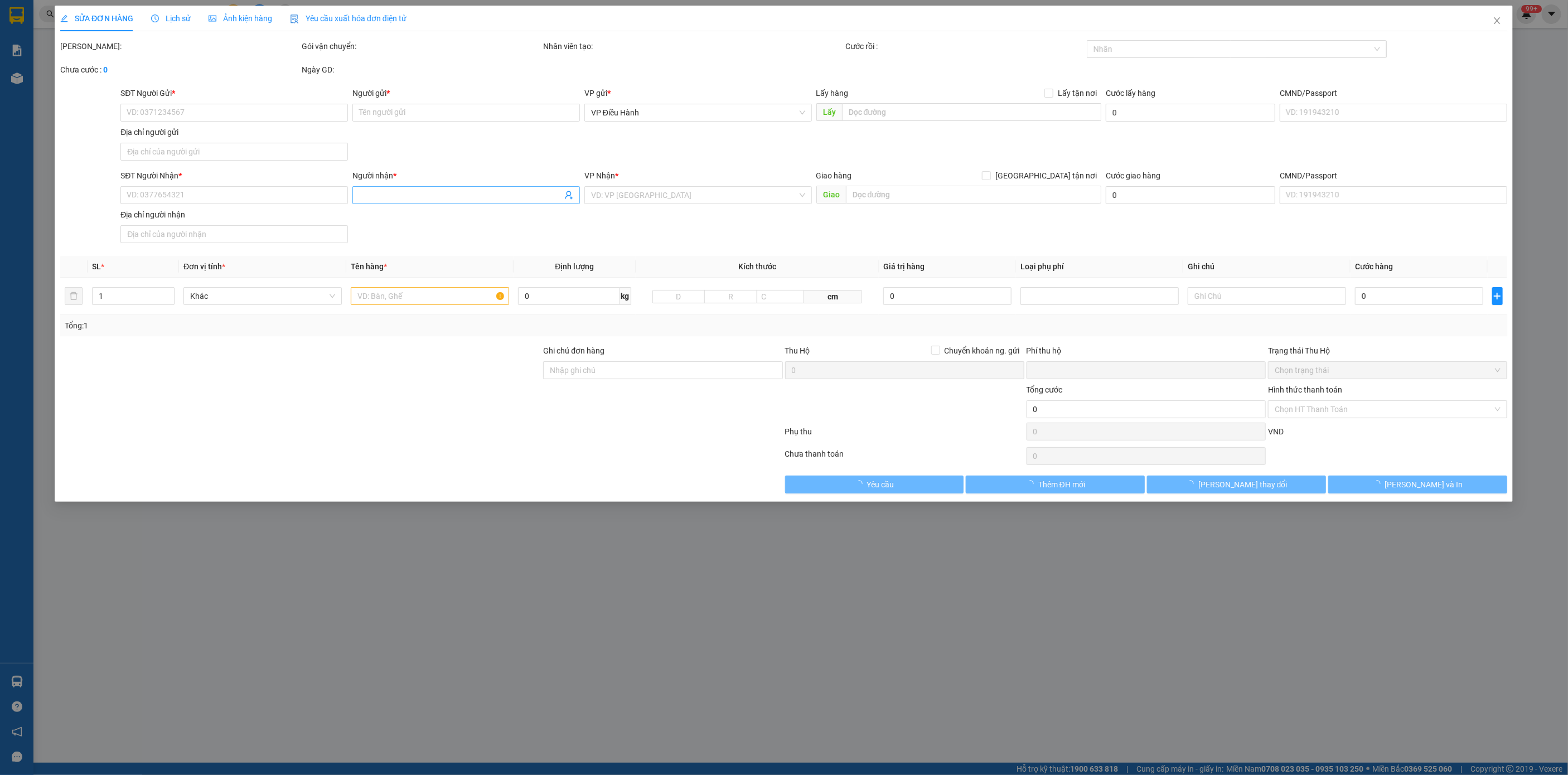
type input "0933848009"
type input "[PERSON_NAME]"
type input "0943340340"
type input "ANH HIẾU"
checkbox input "true"
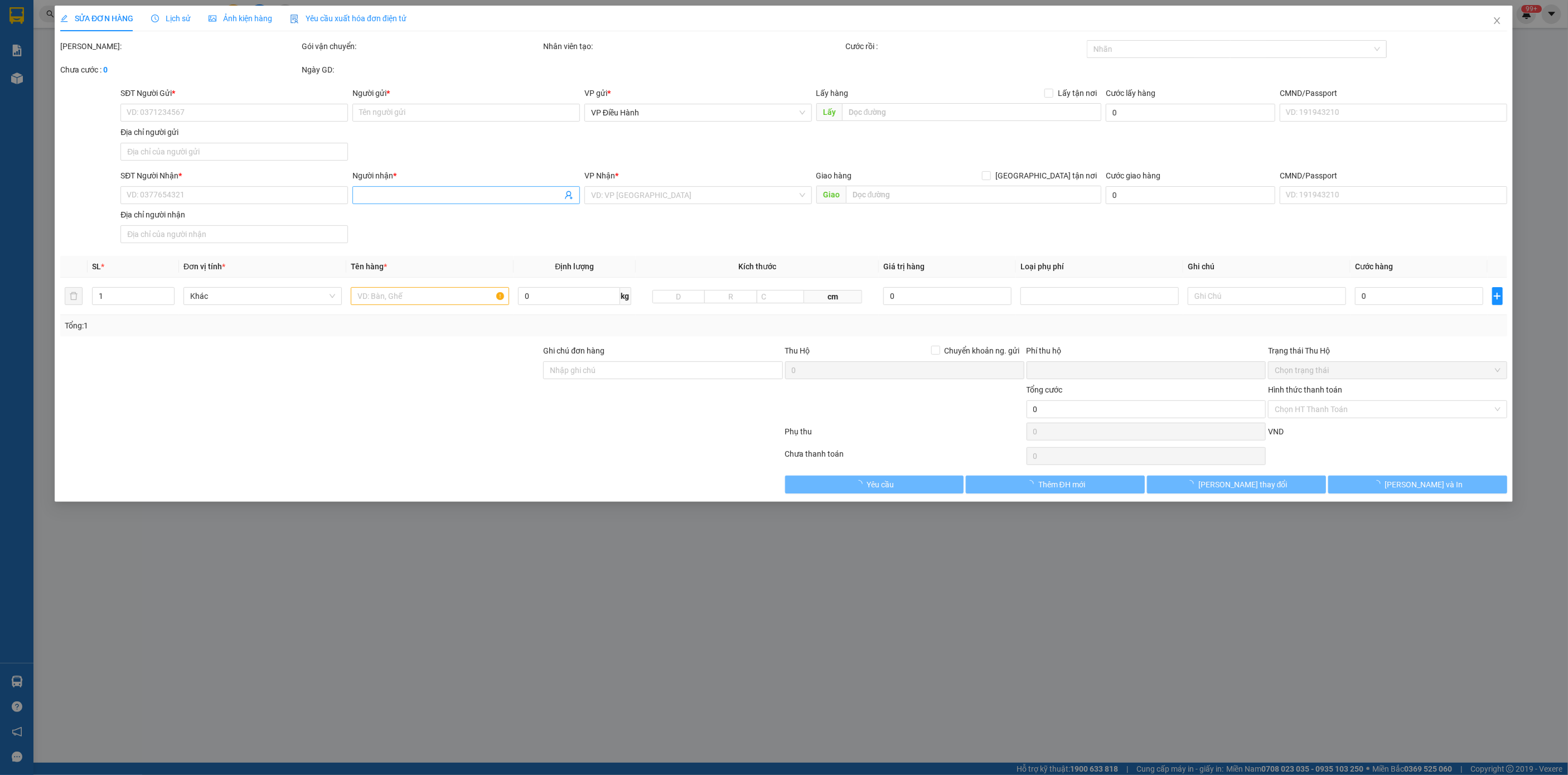
type input "[GEOGRAPHIC_DATA] (TVLT): Giao tại [GEOGRAPHIC_DATA] [GEOGRAPHIC_DATA]"
type input "CHÌA KHÓA CUỐN TAY LÁI, CAVET BỎ CỐP XE"
type input "0"
type input "1.320.000"
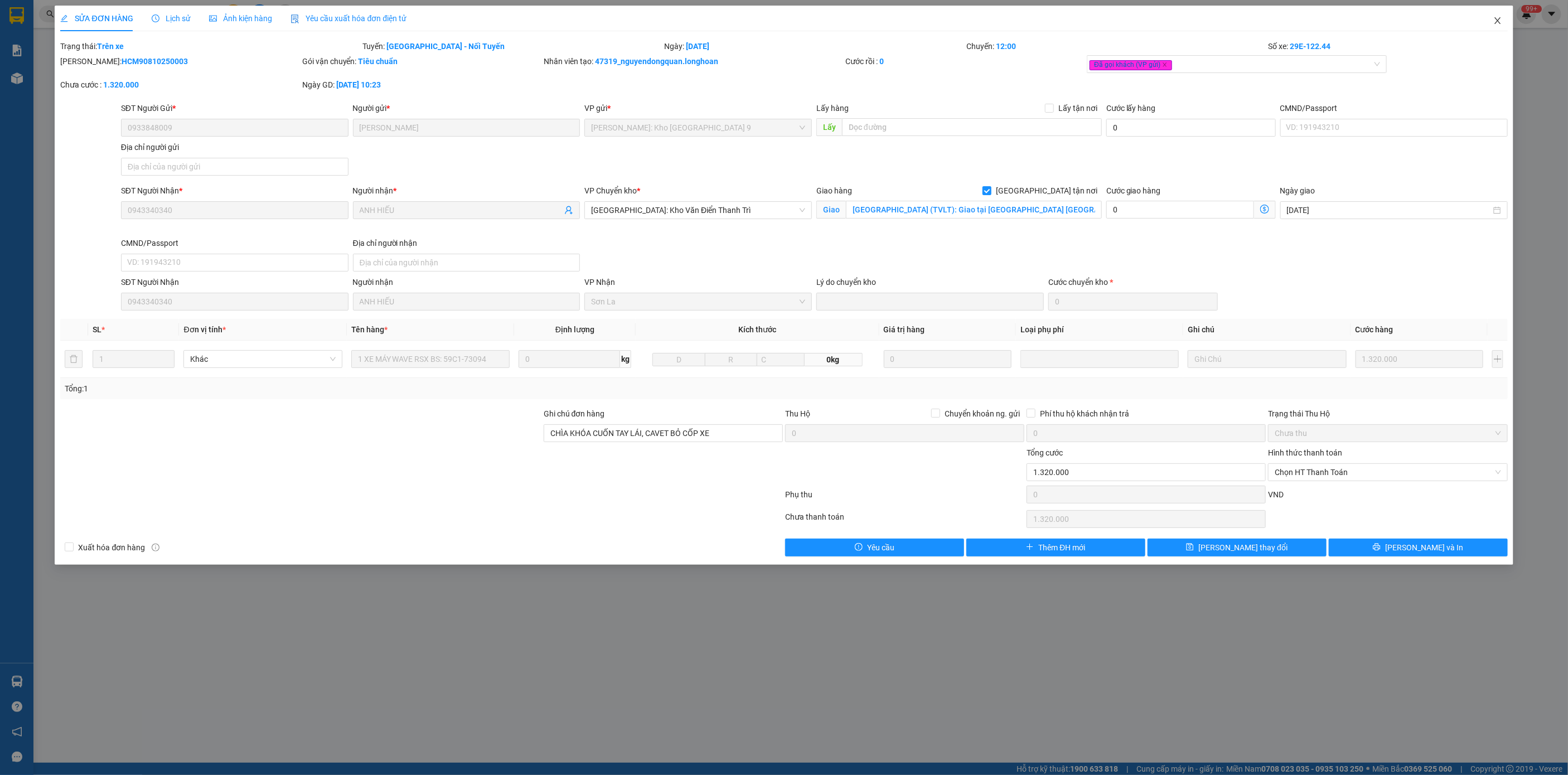
click at [1493, 25] on icon "close" at bounding box center [1497, 20] width 9 height 9
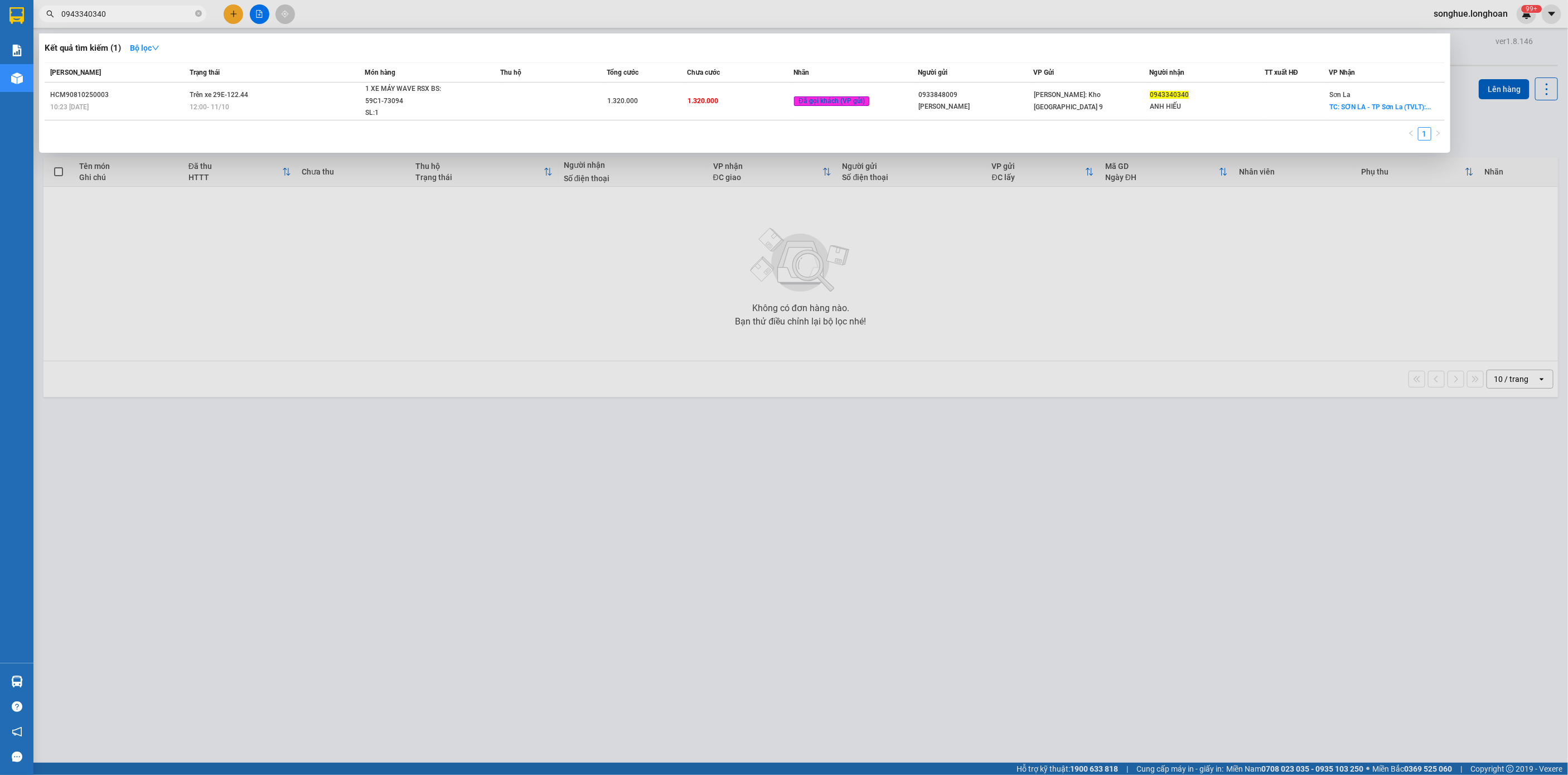
click at [150, 8] on input "0943340340" at bounding box center [127, 14] width 132 height 12
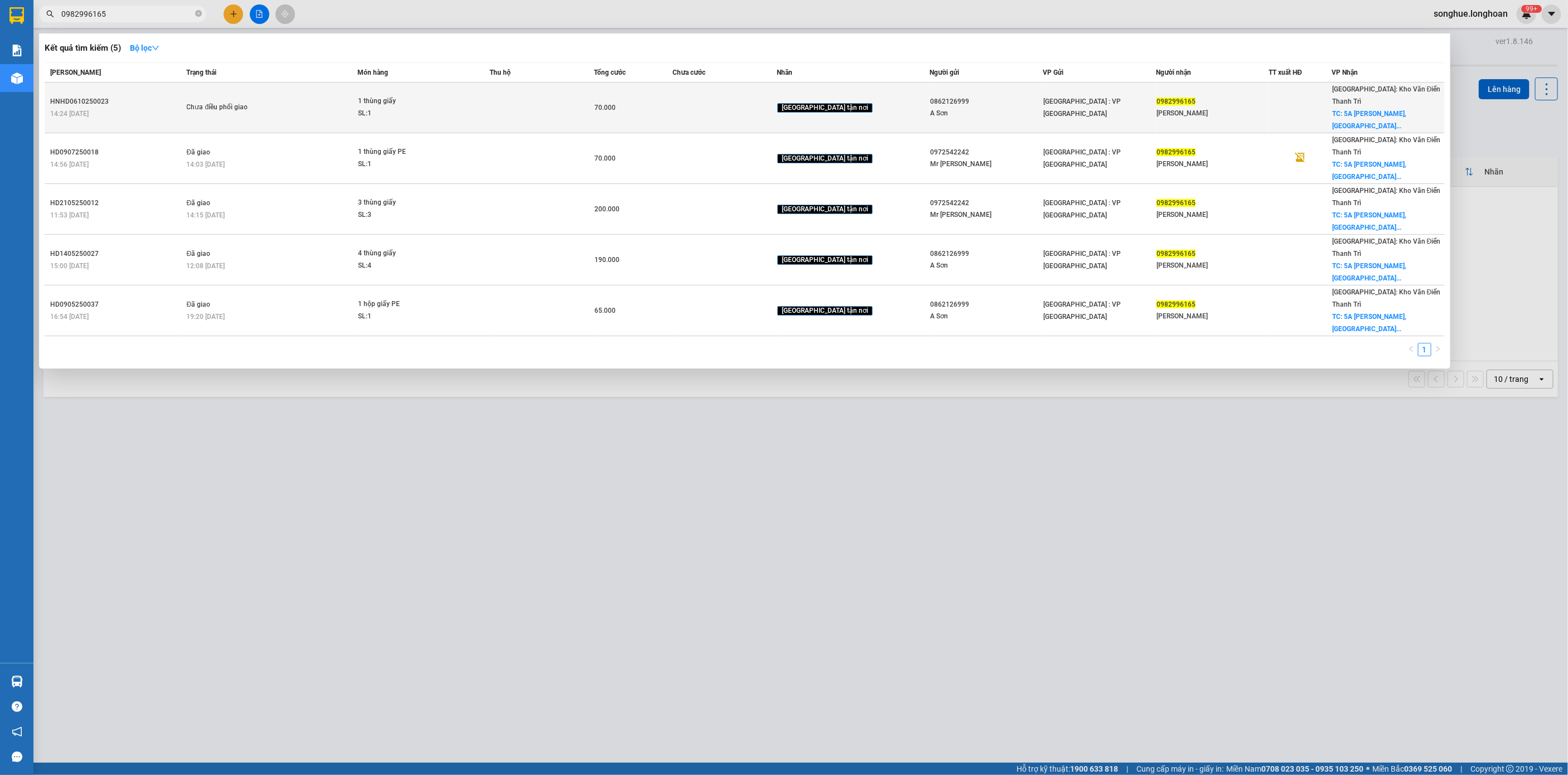
type input "0982996165"
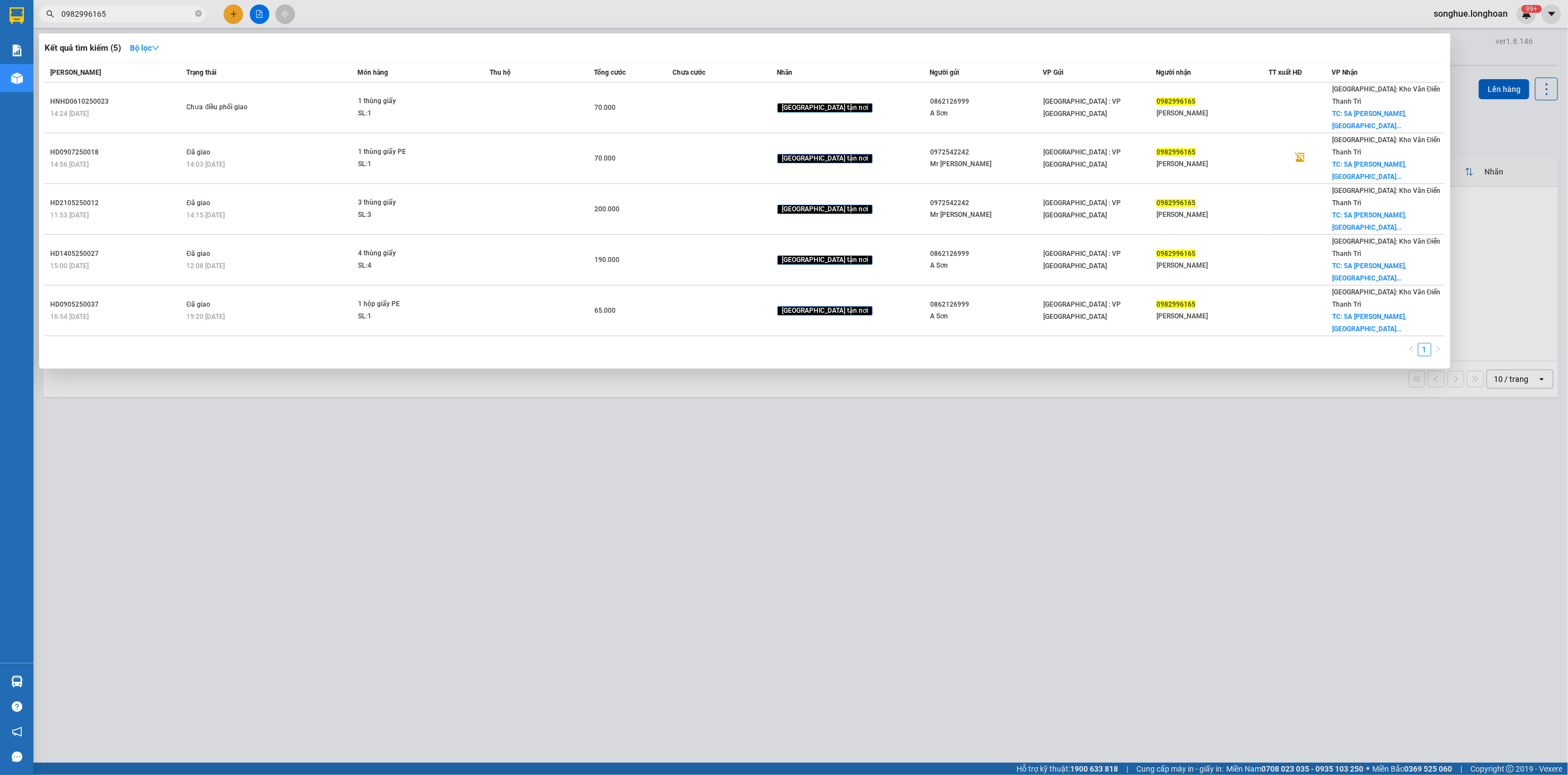
click at [237, 89] on td "Chưa điều phối giao" at bounding box center [271, 107] width 174 height 50
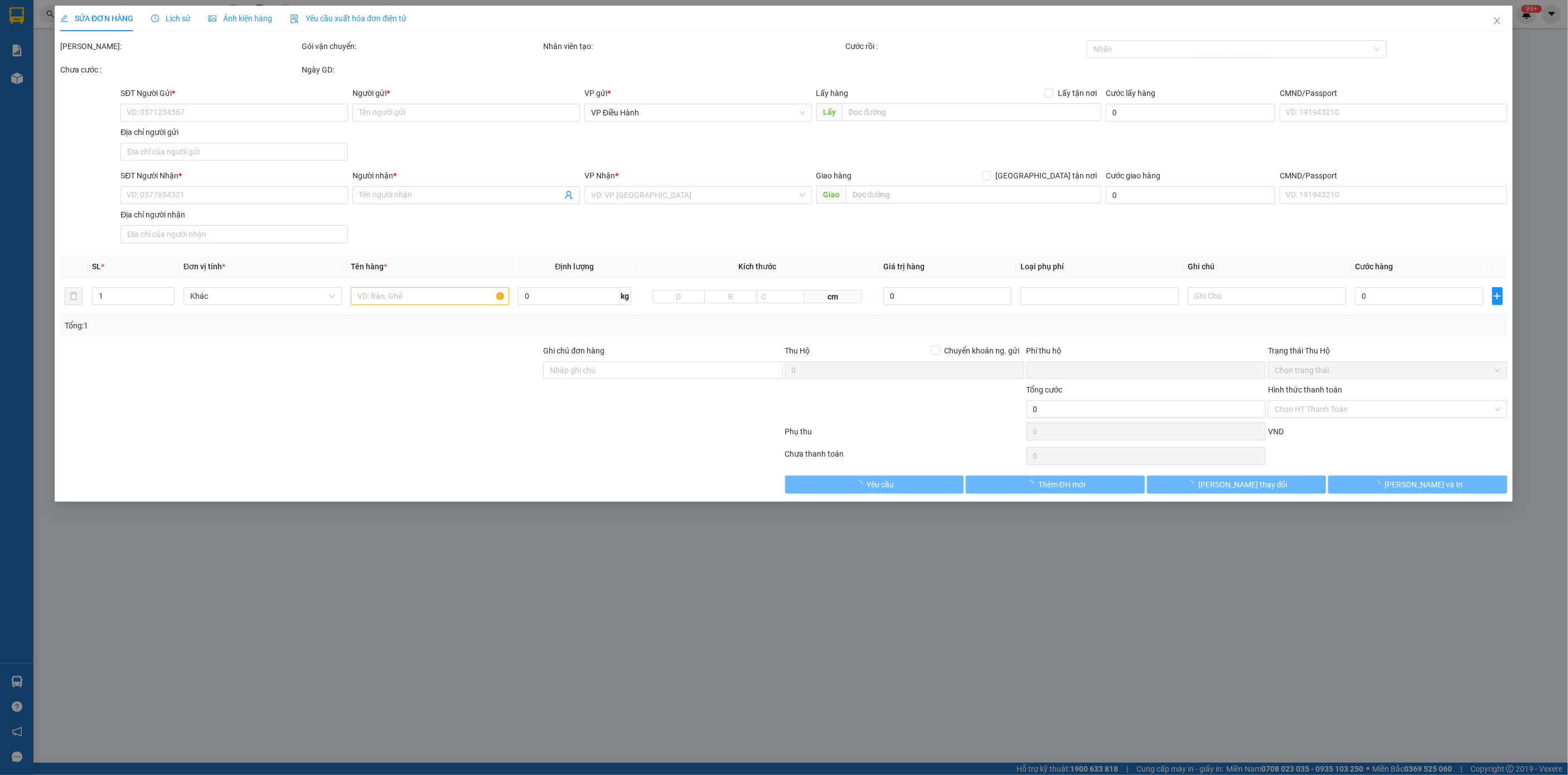
type input "0862126999"
type input "A Sơn"
type input "0982996165"
type input "[PERSON_NAME]"
checkbox input "true"
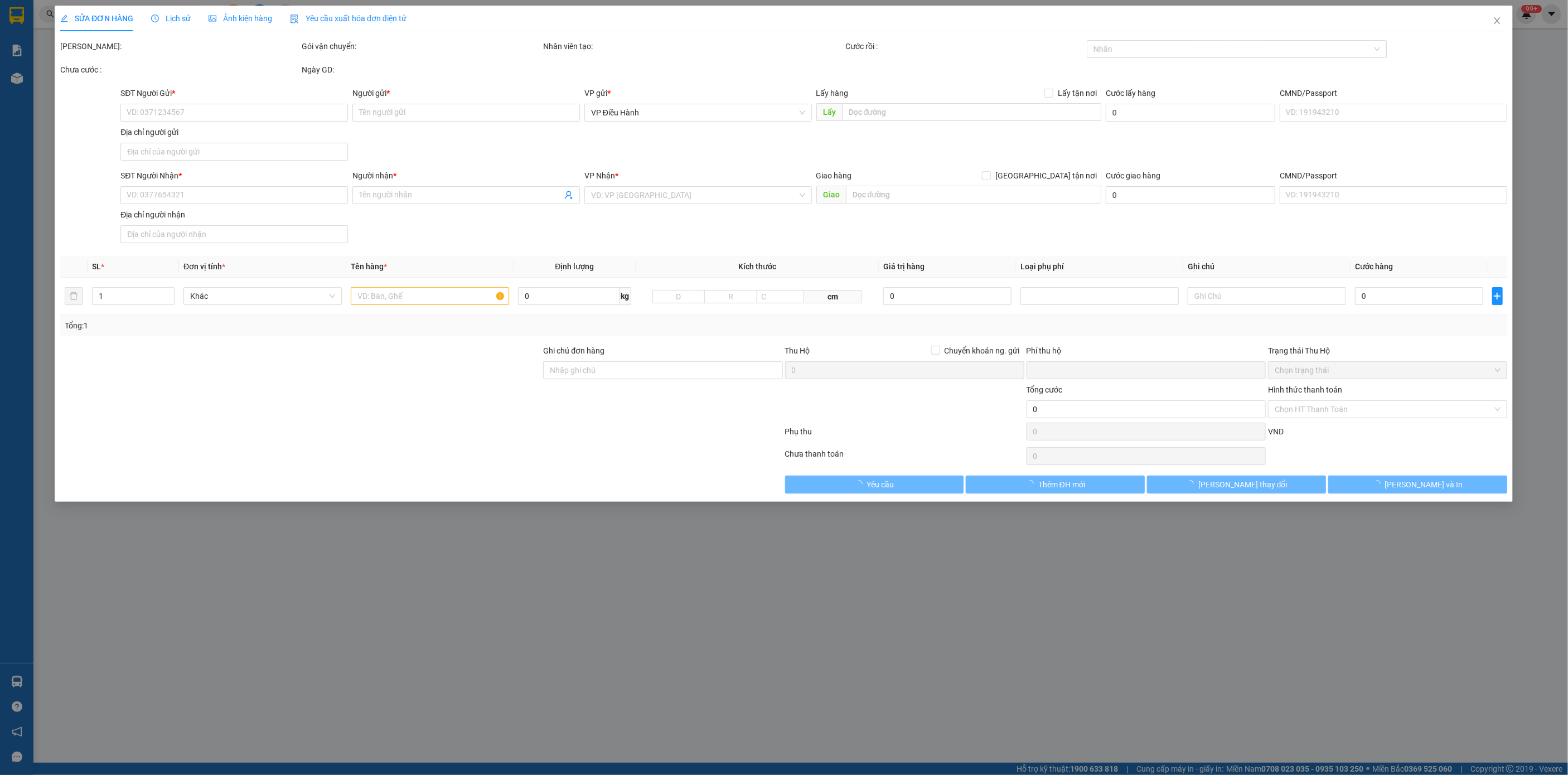
type input "5A [PERSON_NAME], [PERSON_NAME]"
type input "0"
type input "70.000"
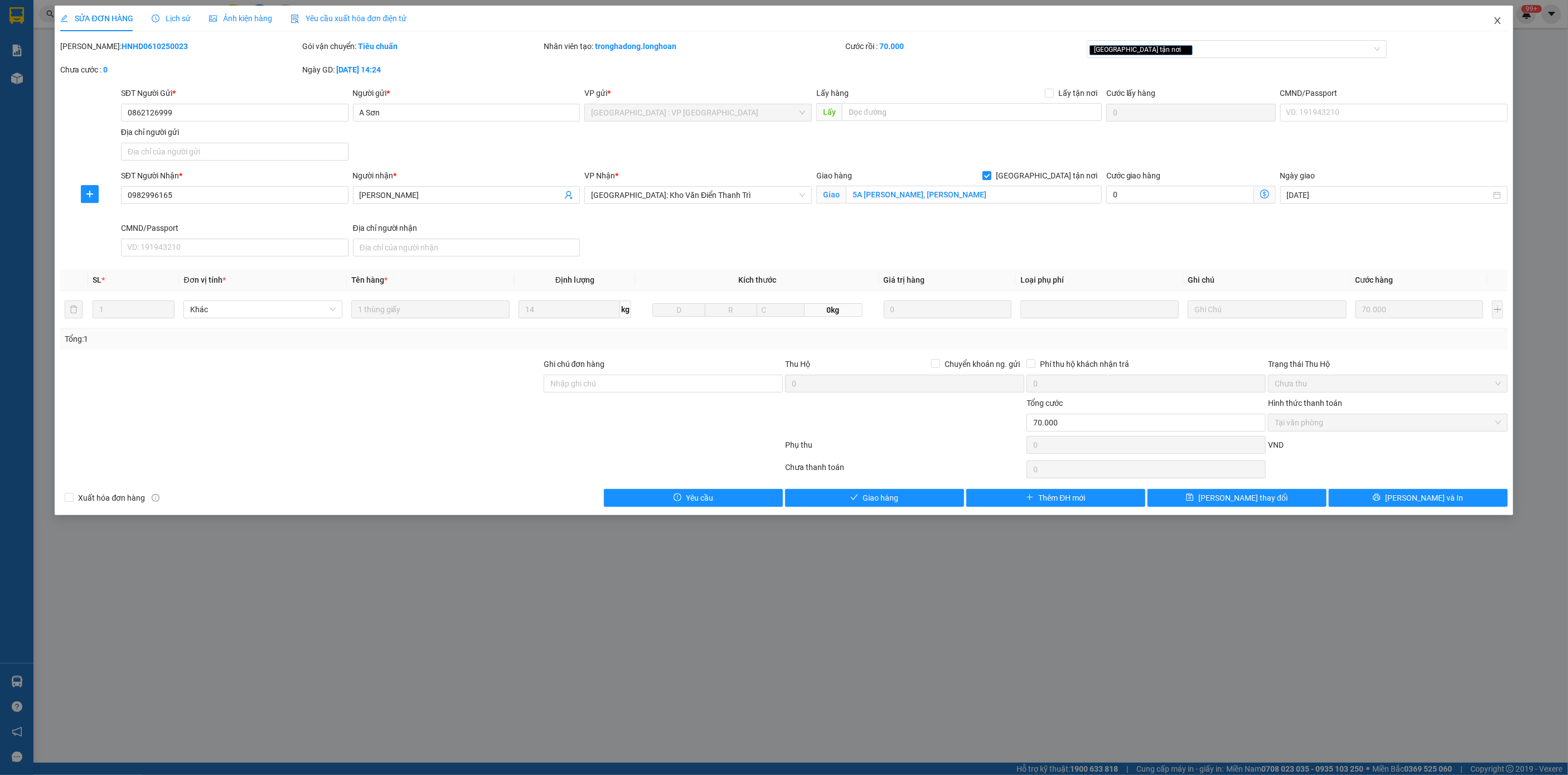
click at [1509, 15] on span "Close" at bounding box center [1497, 21] width 31 height 31
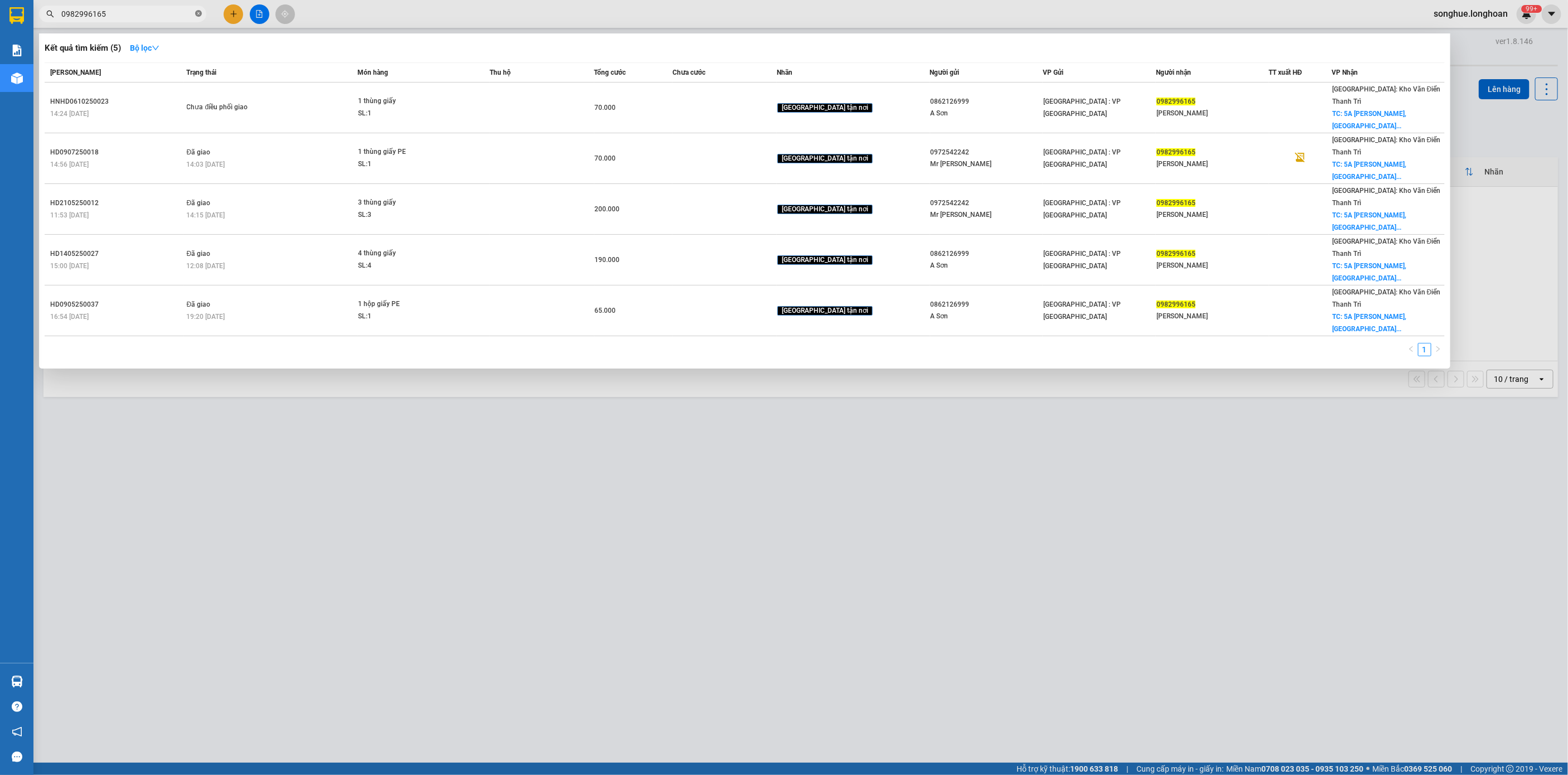
click at [198, 13] on icon "close-circle" at bounding box center [198, 13] width 7 height 7
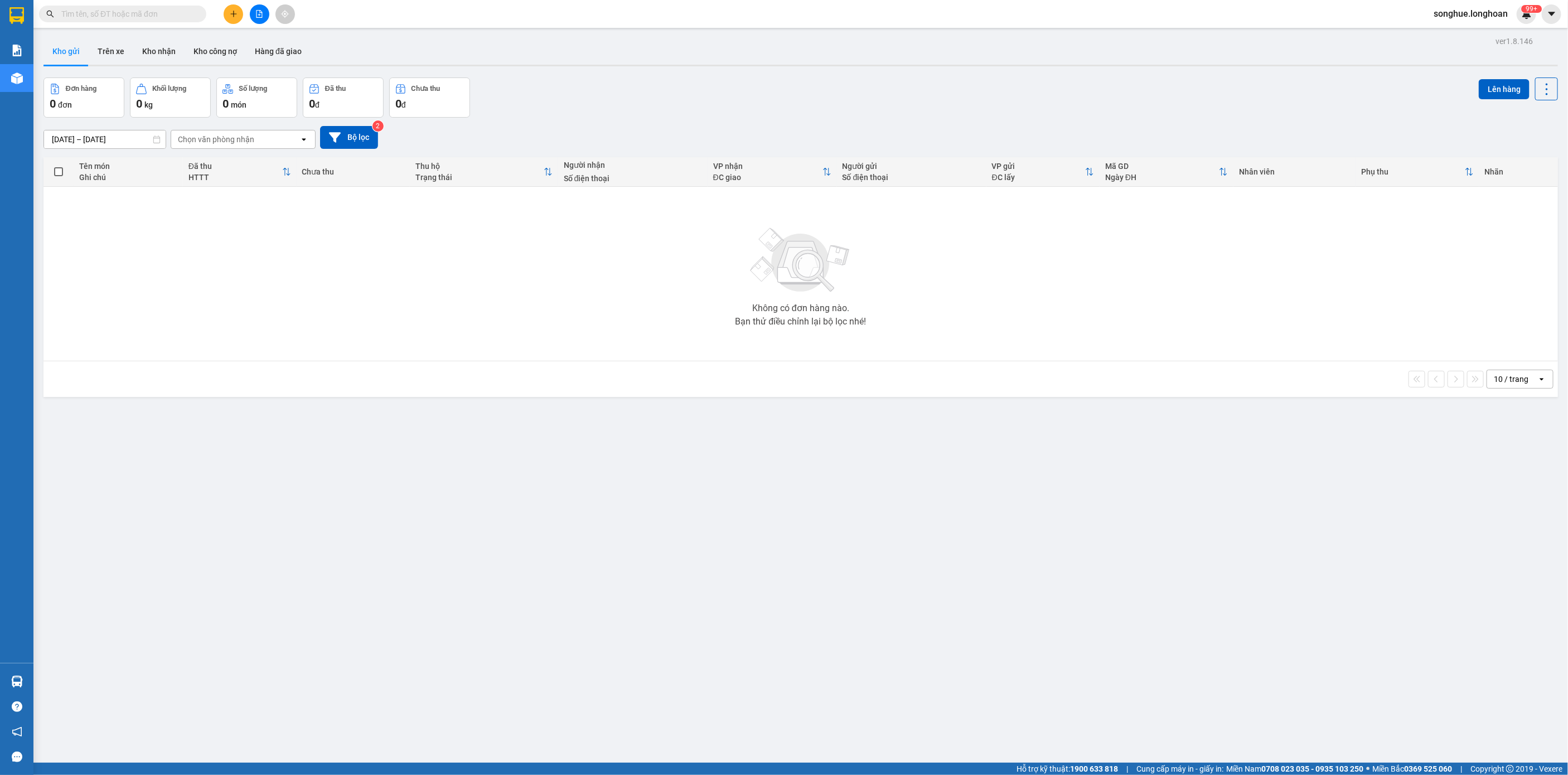
paste input "0935364199"
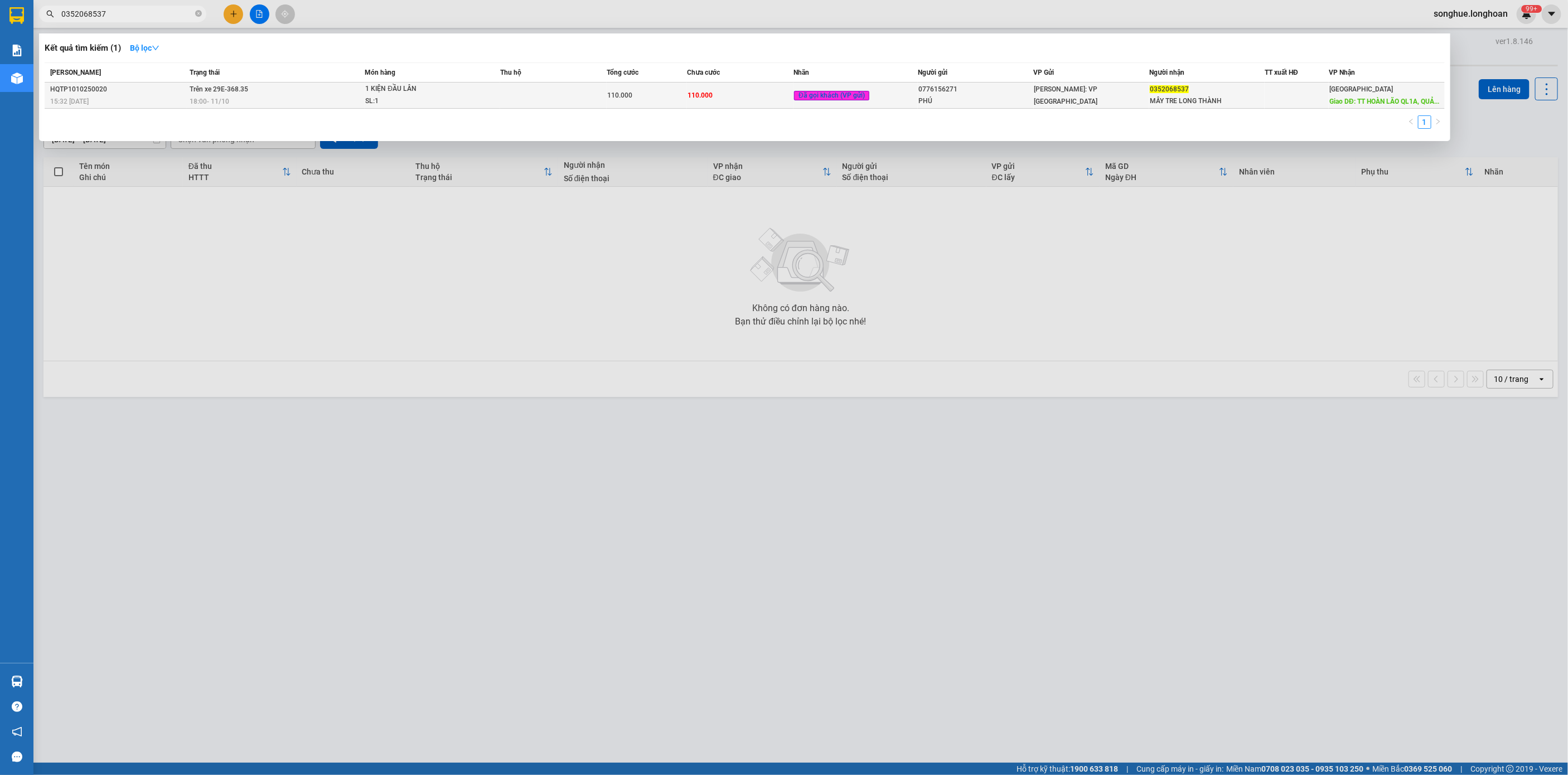
type input "0352068537"
click at [233, 101] on div "18:00 [DATE]" at bounding box center [277, 101] width 175 height 12
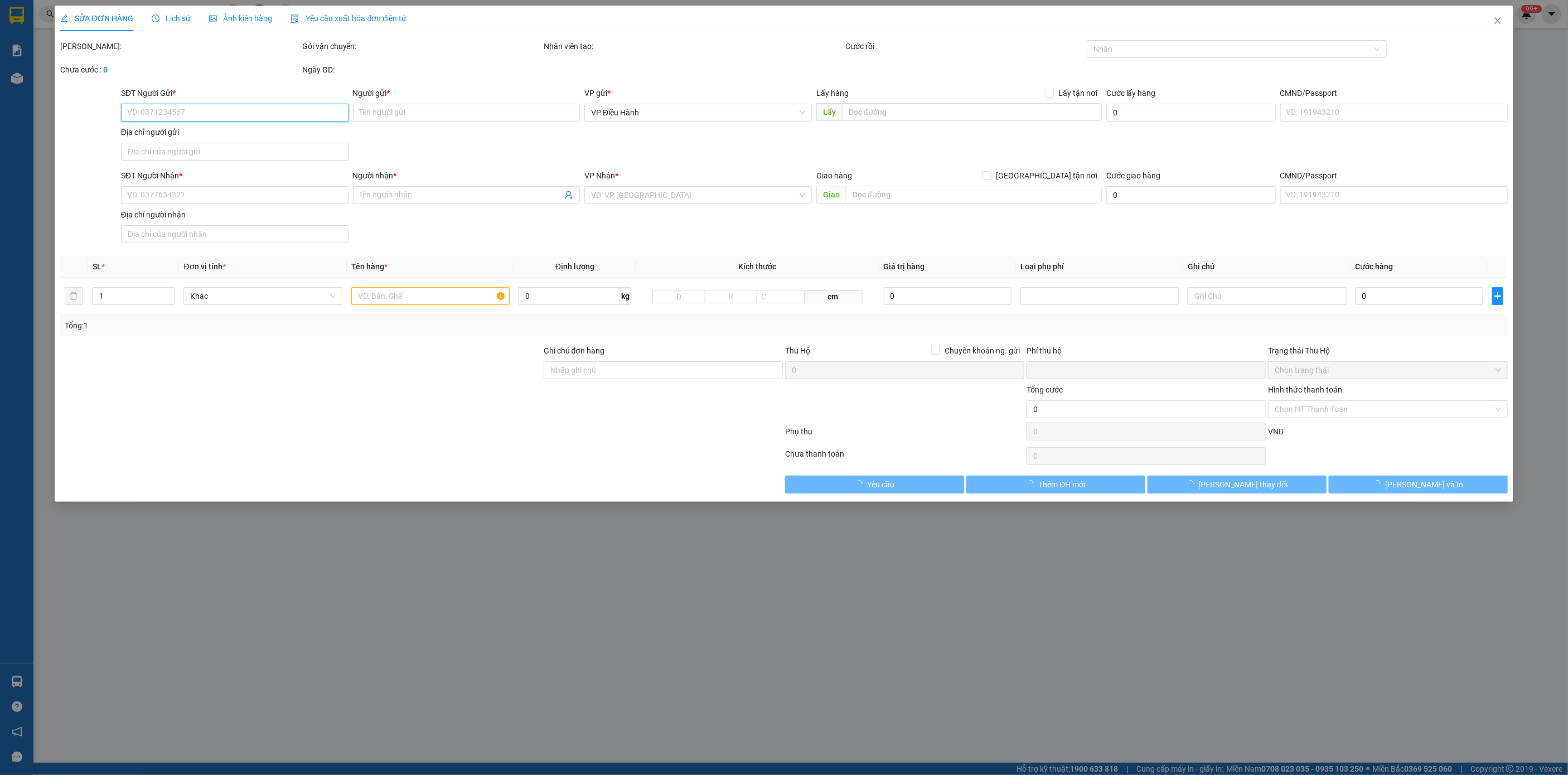
type input "0776156271"
type input "PHÚ"
type input "0352068537"
type input "MÂY TRE LONG THÀNH"
type input "TT HOÀN LÃO QL1A, [GEOGRAPHIC_DATA]"
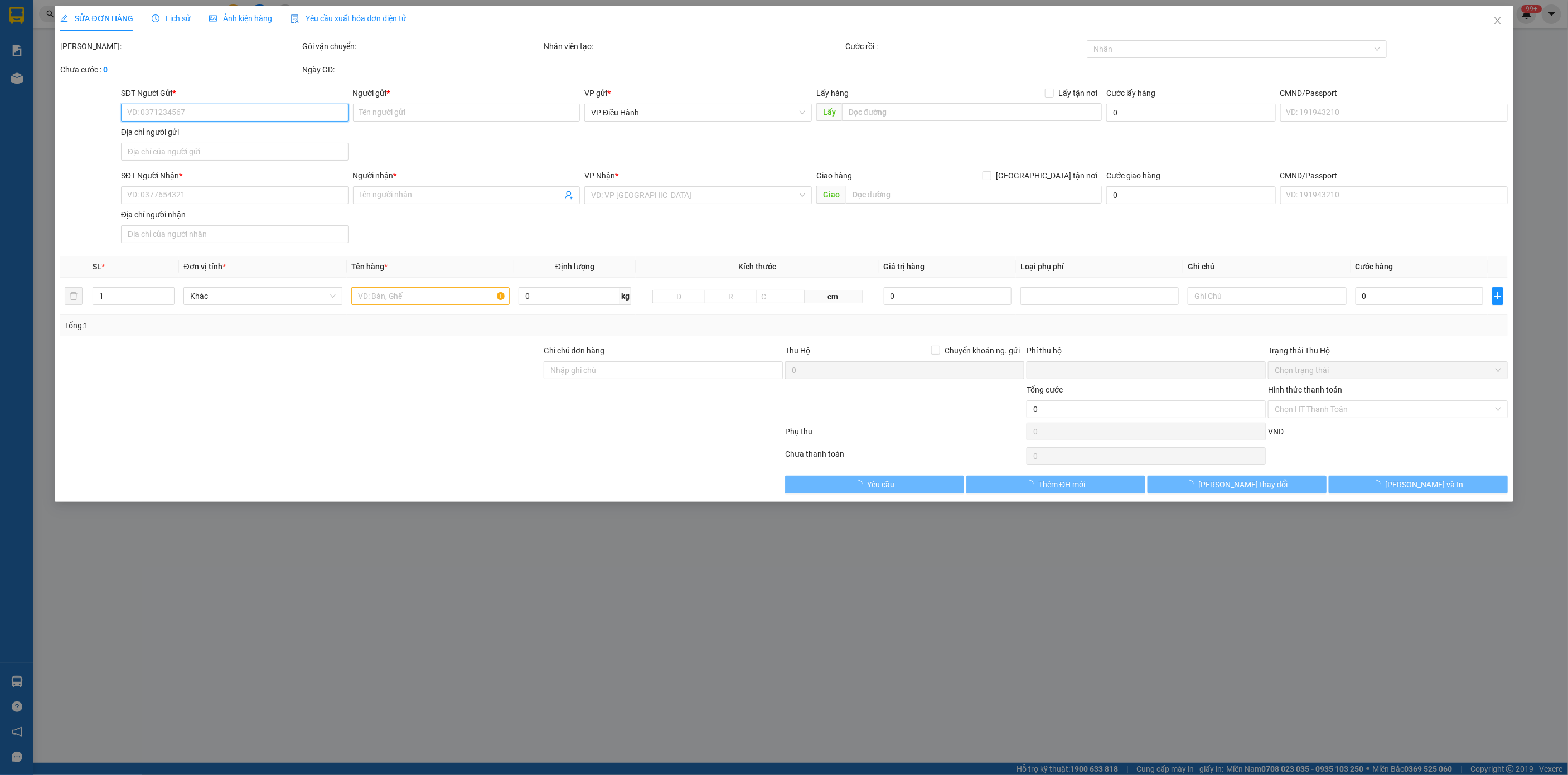
type input "0"
type input "110.000"
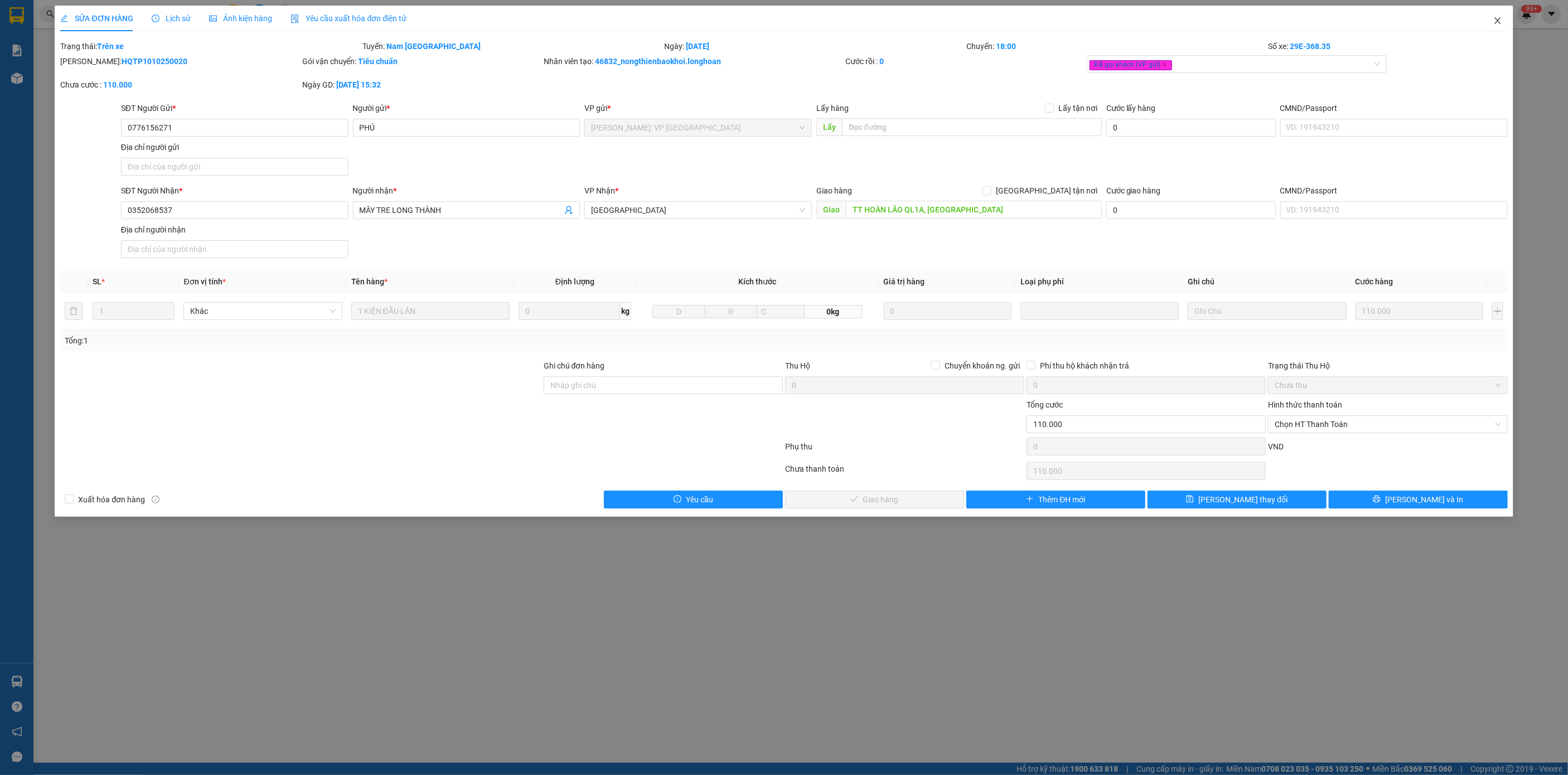
click at [1496, 24] on icon "close" at bounding box center [1497, 20] width 7 height 7
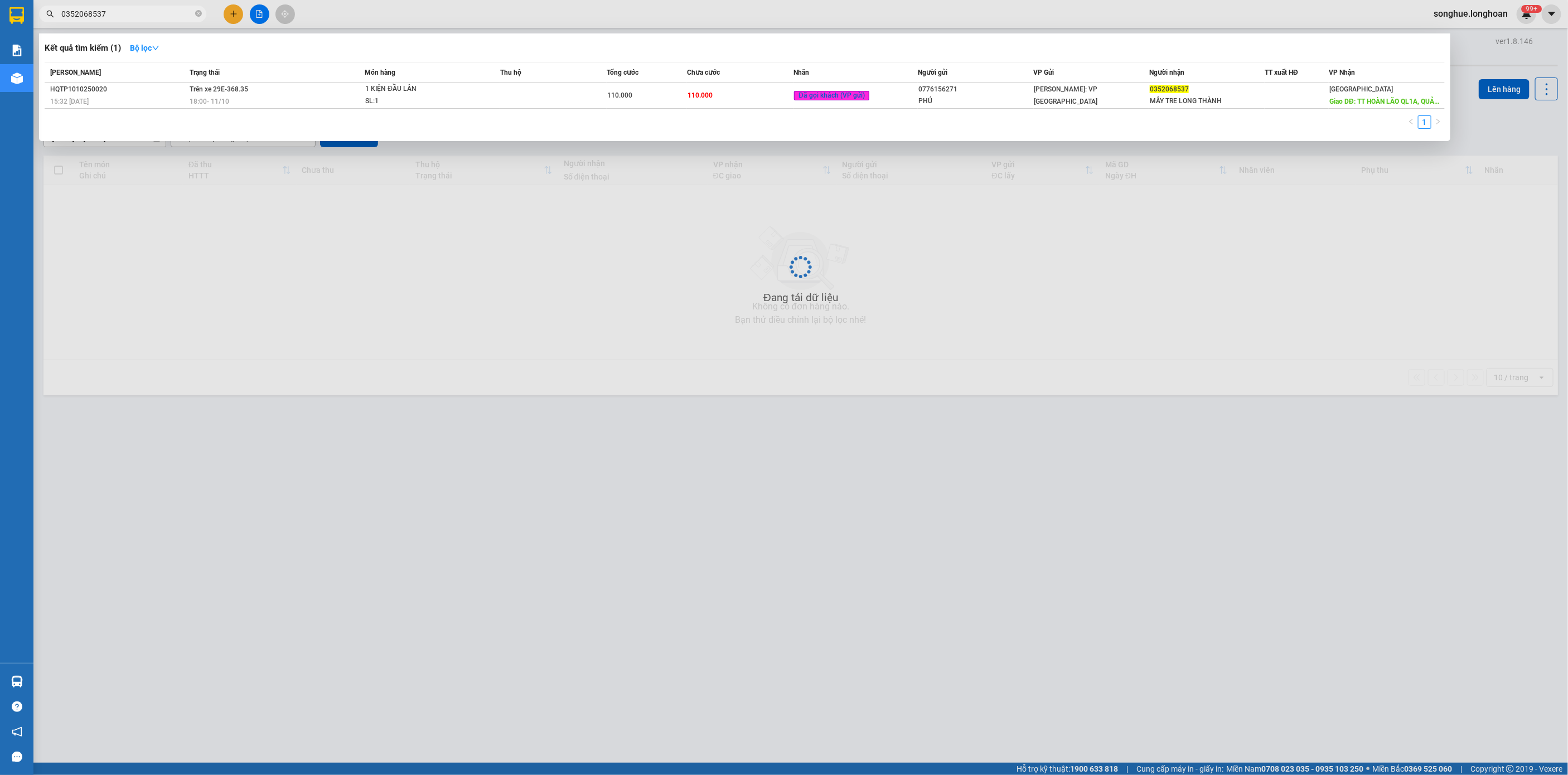
click at [159, 8] on input "0352068537" at bounding box center [127, 14] width 132 height 12
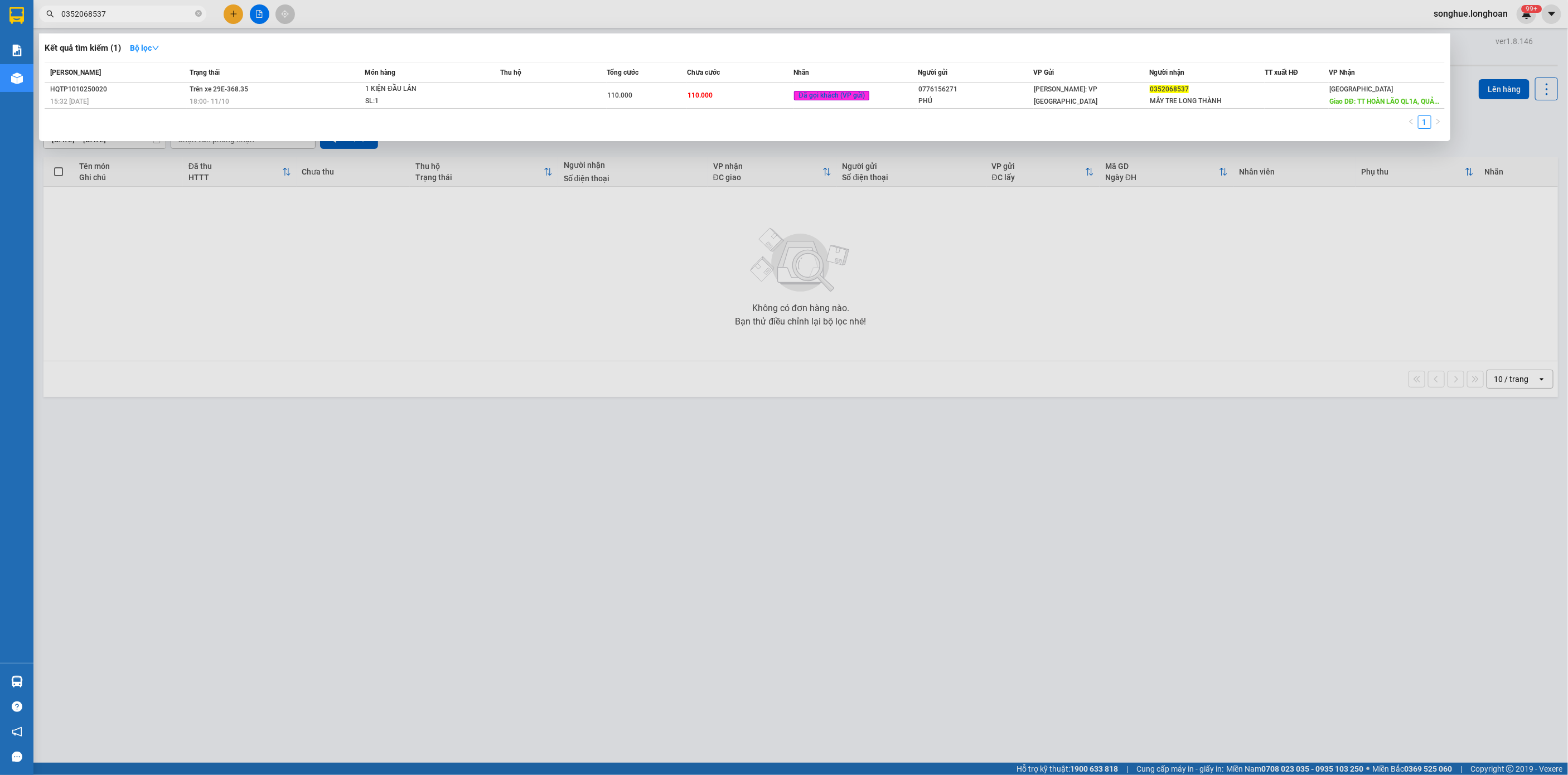
click at [159, 8] on input "0352068537" at bounding box center [127, 14] width 132 height 12
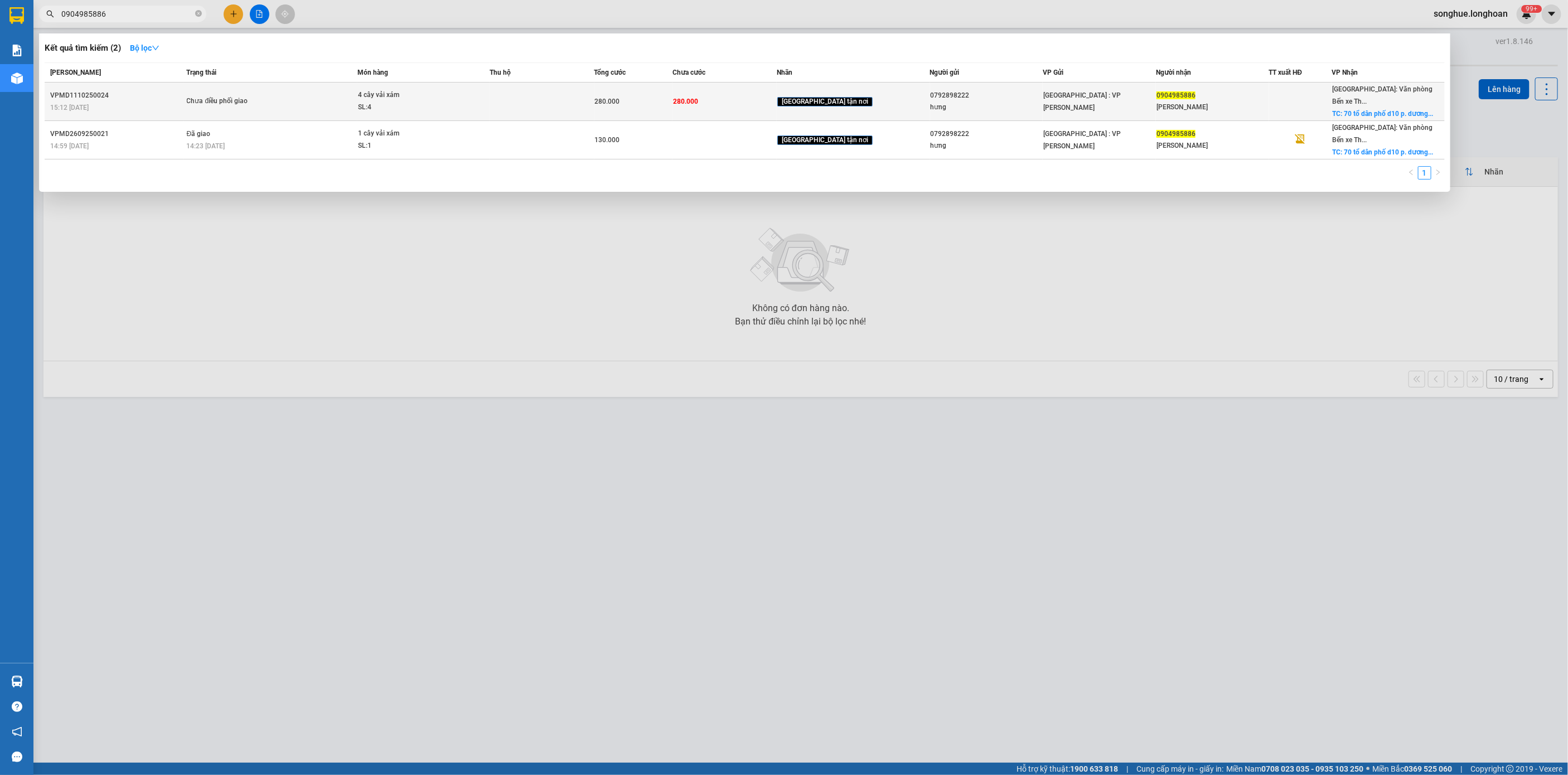
type input "0904985886"
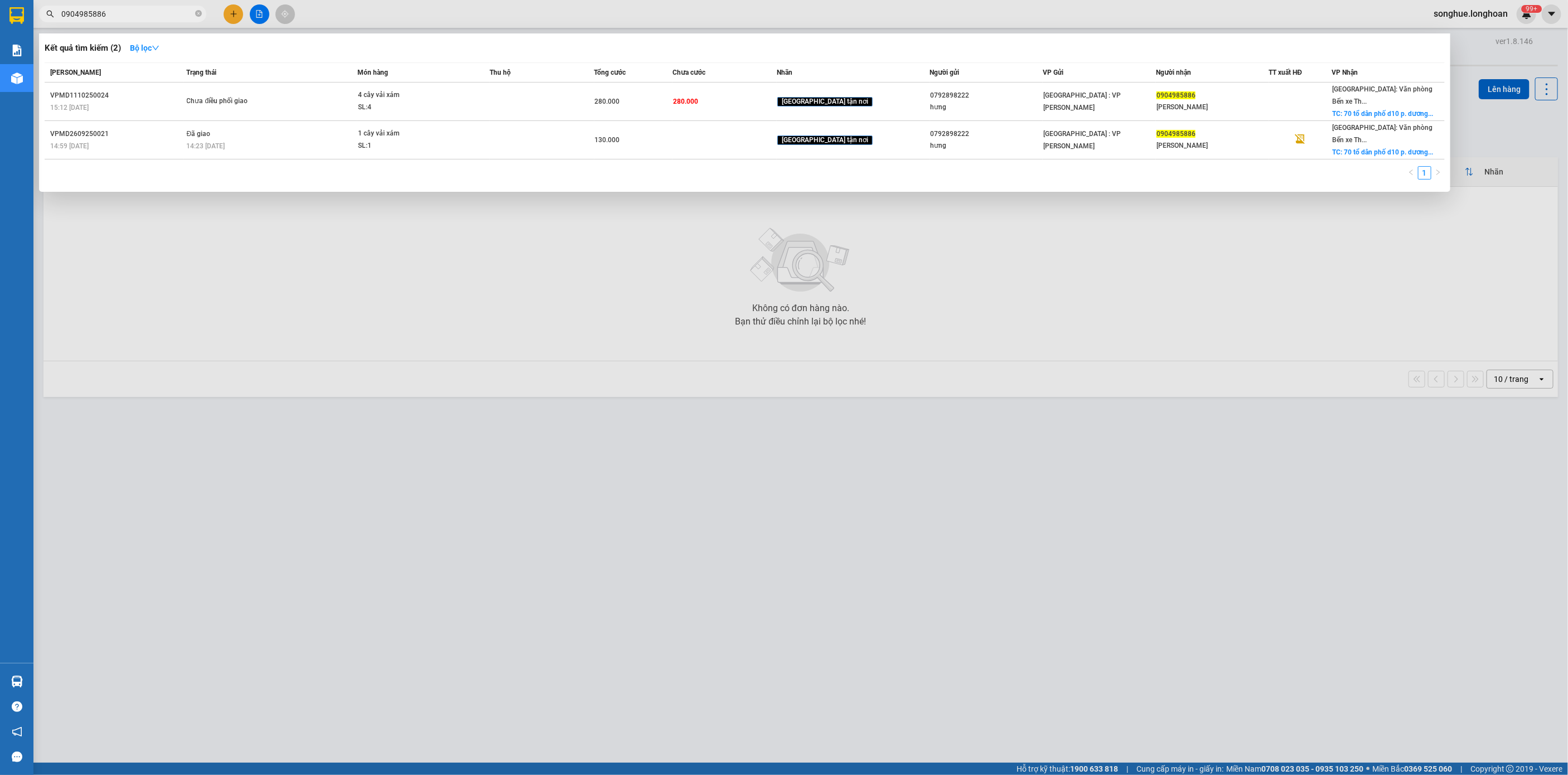
click at [184, 102] on div "15:12 [DATE]" at bounding box center [117, 107] width 133 height 12
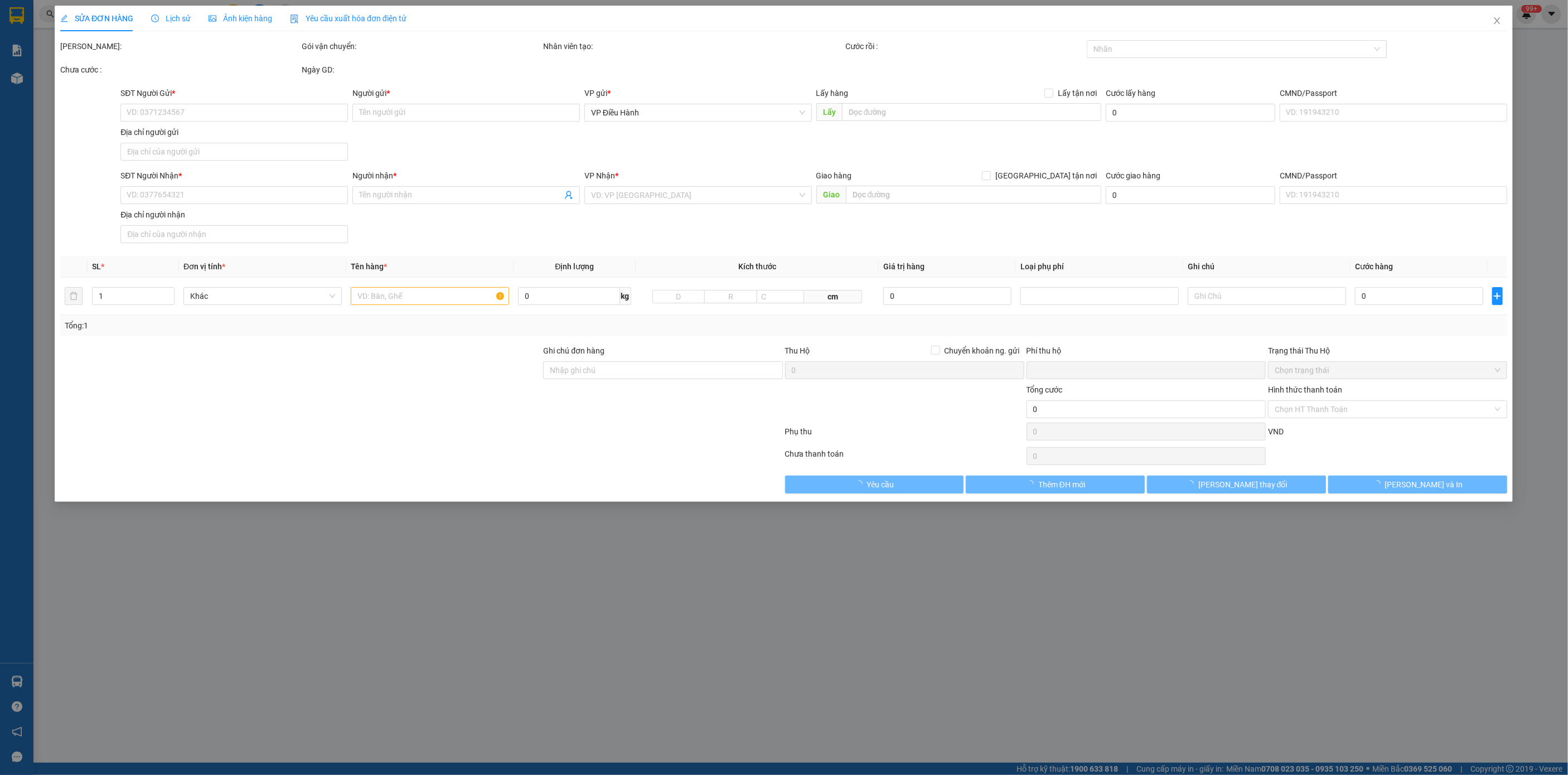
type input "0792898222"
type input "hưng"
type input "0904985886"
type input "[PERSON_NAME]"
checkbox input "true"
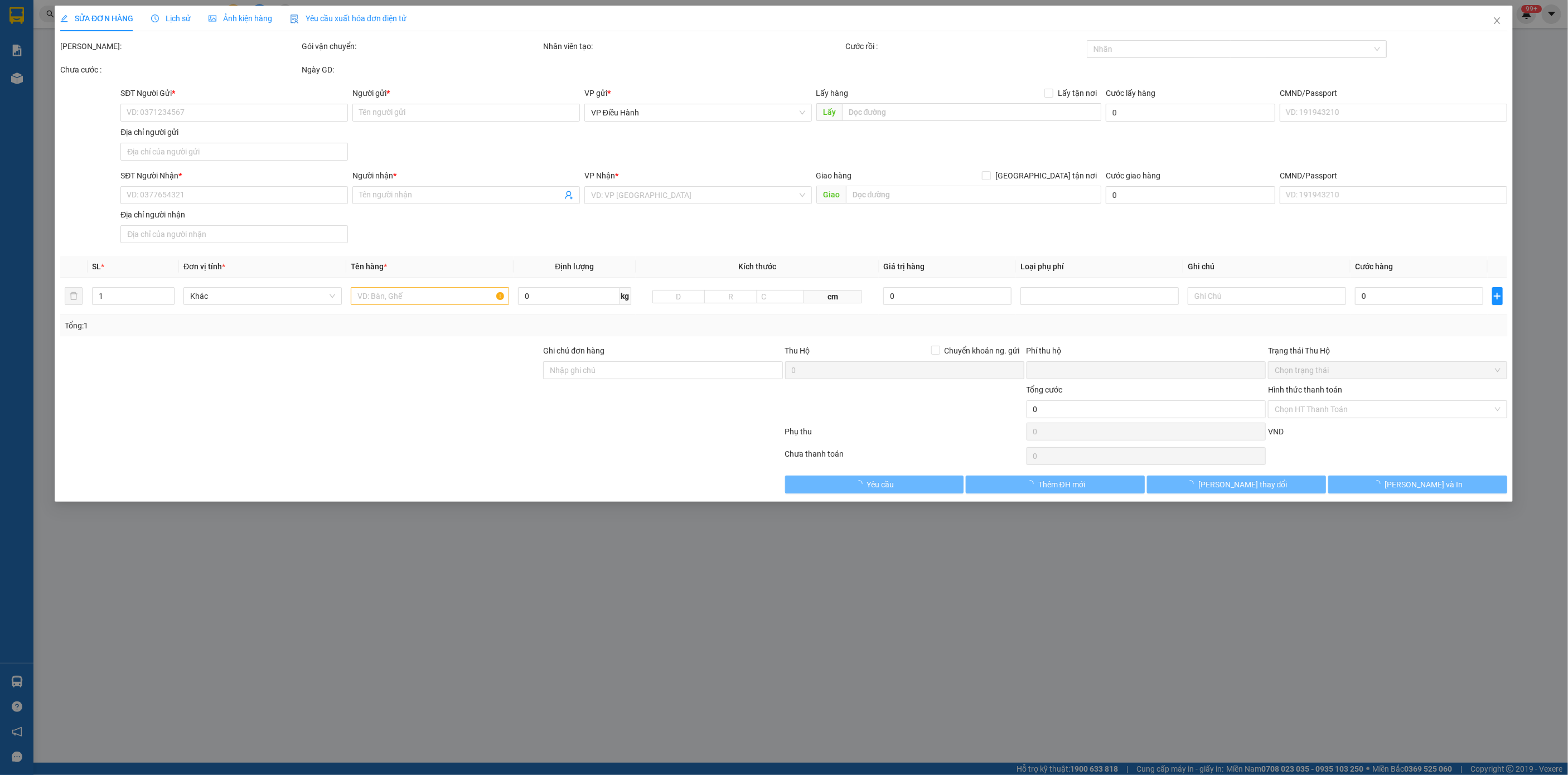
type input "70 tổ dân phố d10 p. [PERSON_NAME] thủy nguyên [GEOGRAPHIC_DATA]"
type input "0"
type input "280.000"
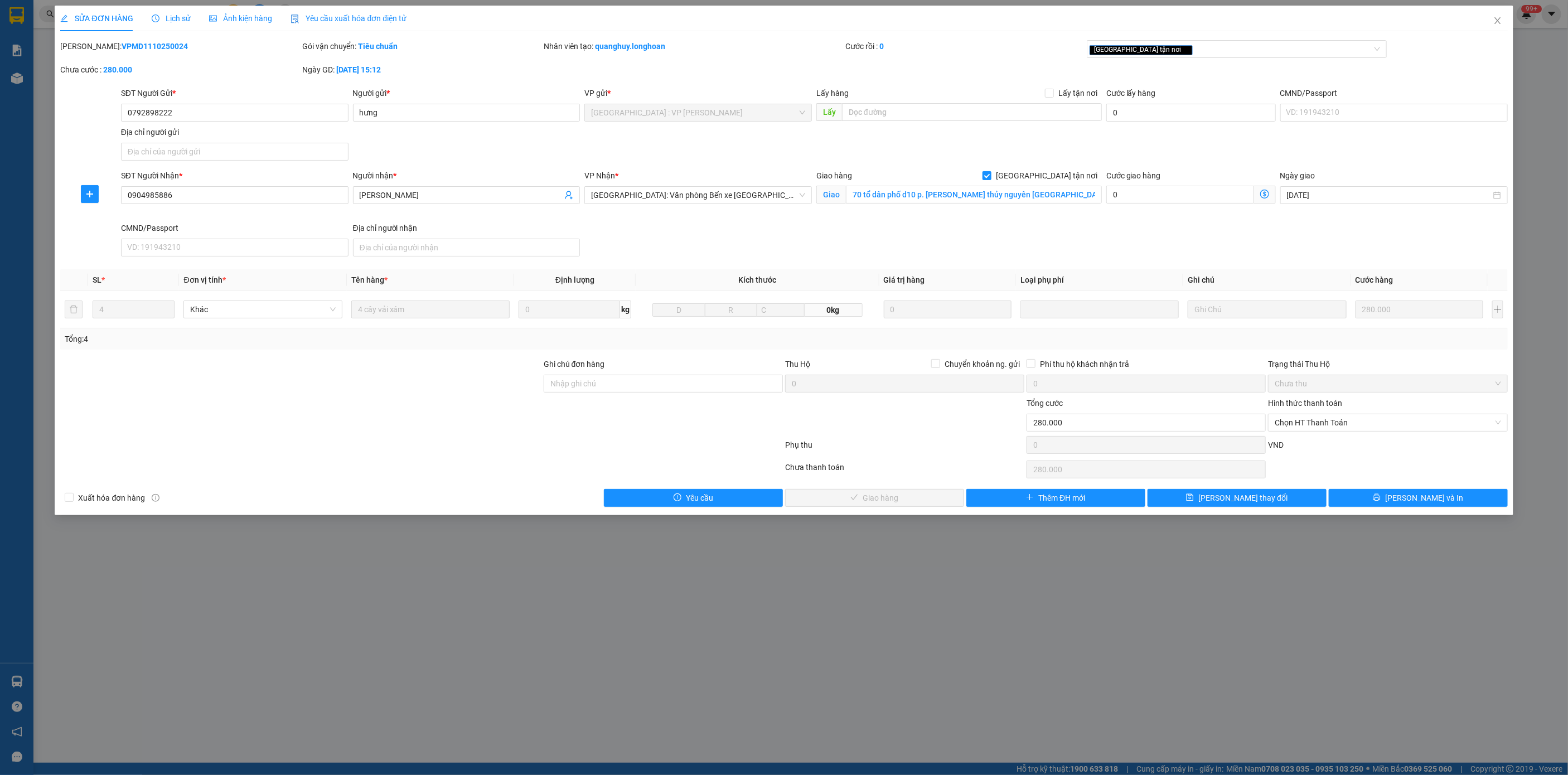
click at [161, 6] on div "Lịch sử" at bounding box center [171, 19] width 40 height 26
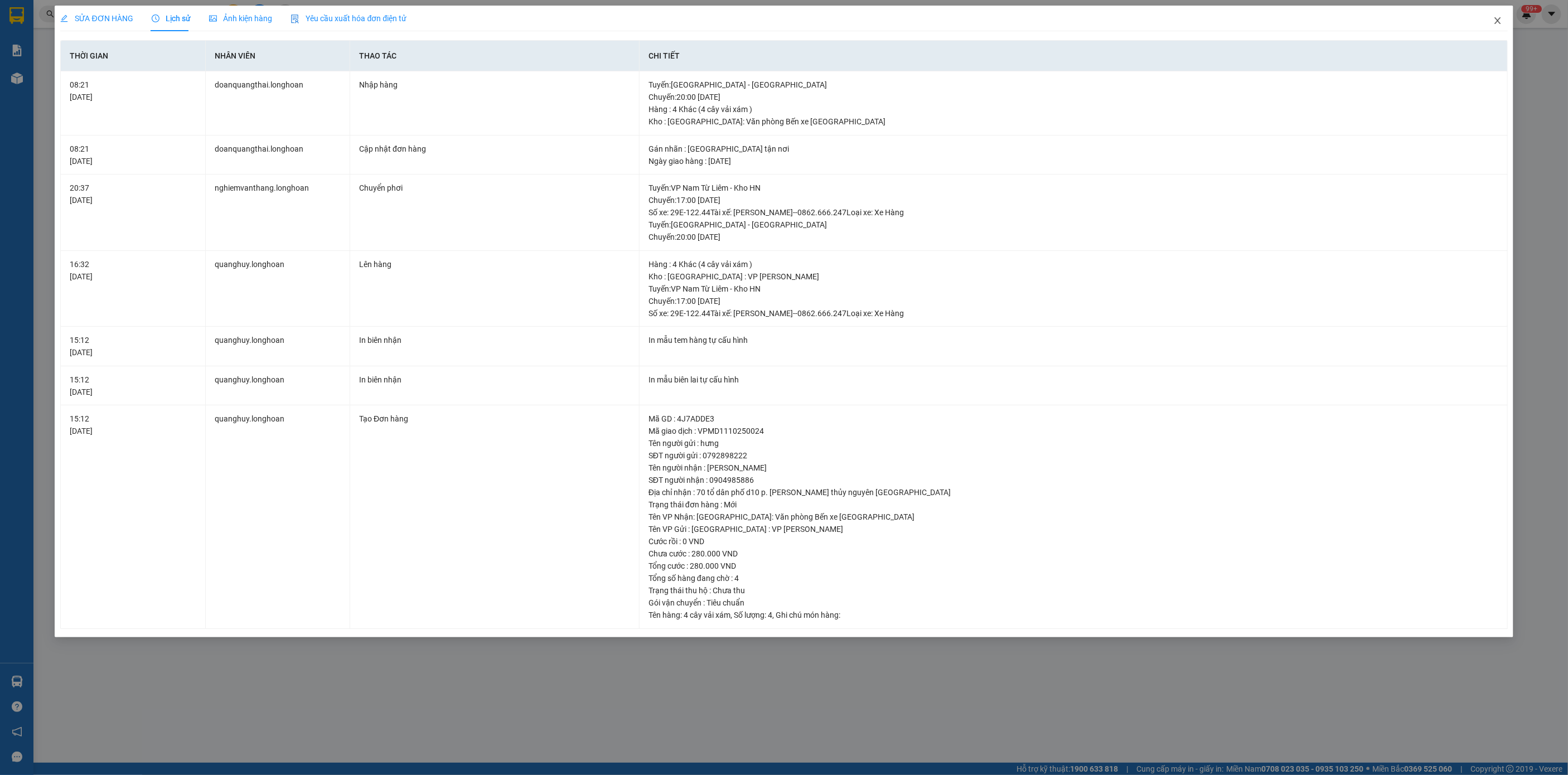
drag, startPoint x: 1500, startPoint y: 24, endPoint x: 67, endPoint y: 12, distance: 1433.1
click at [1501, 24] on icon "close" at bounding box center [1497, 20] width 9 height 9
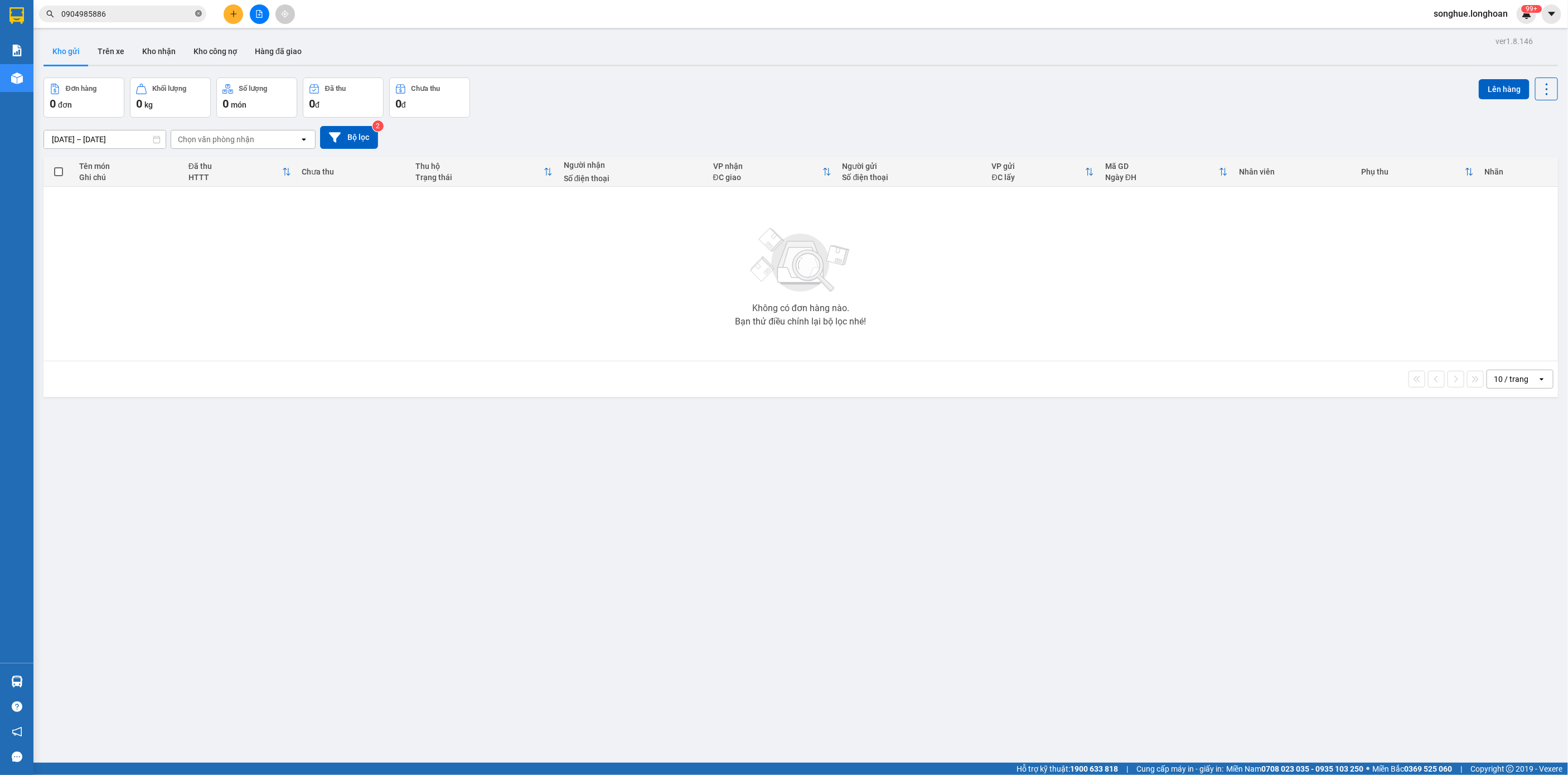
click at [198, 12] on icon "close-circle" at bounding box center [198, 13] width 7 height 7
paste input "0948433186"
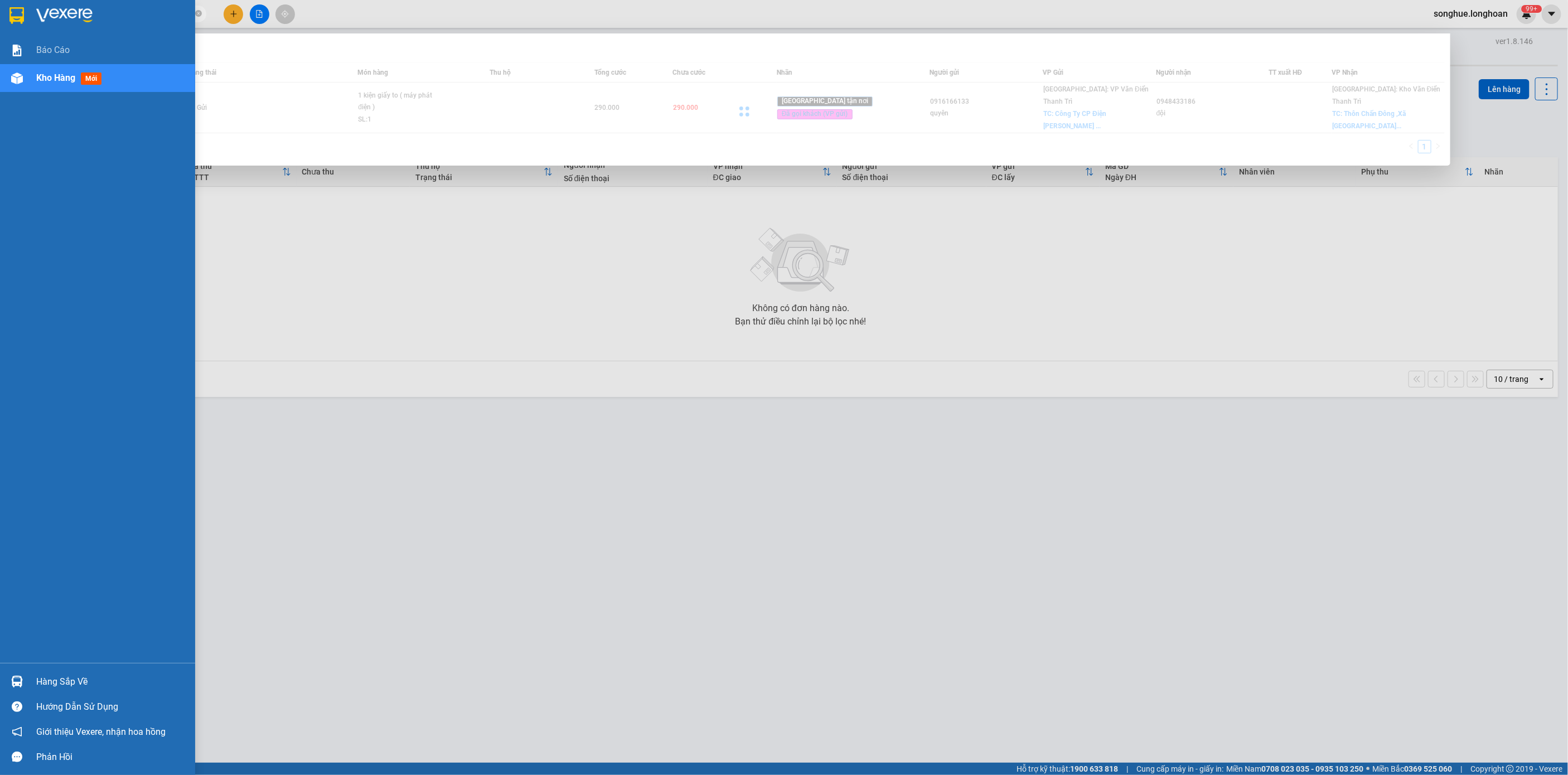
type input "0"
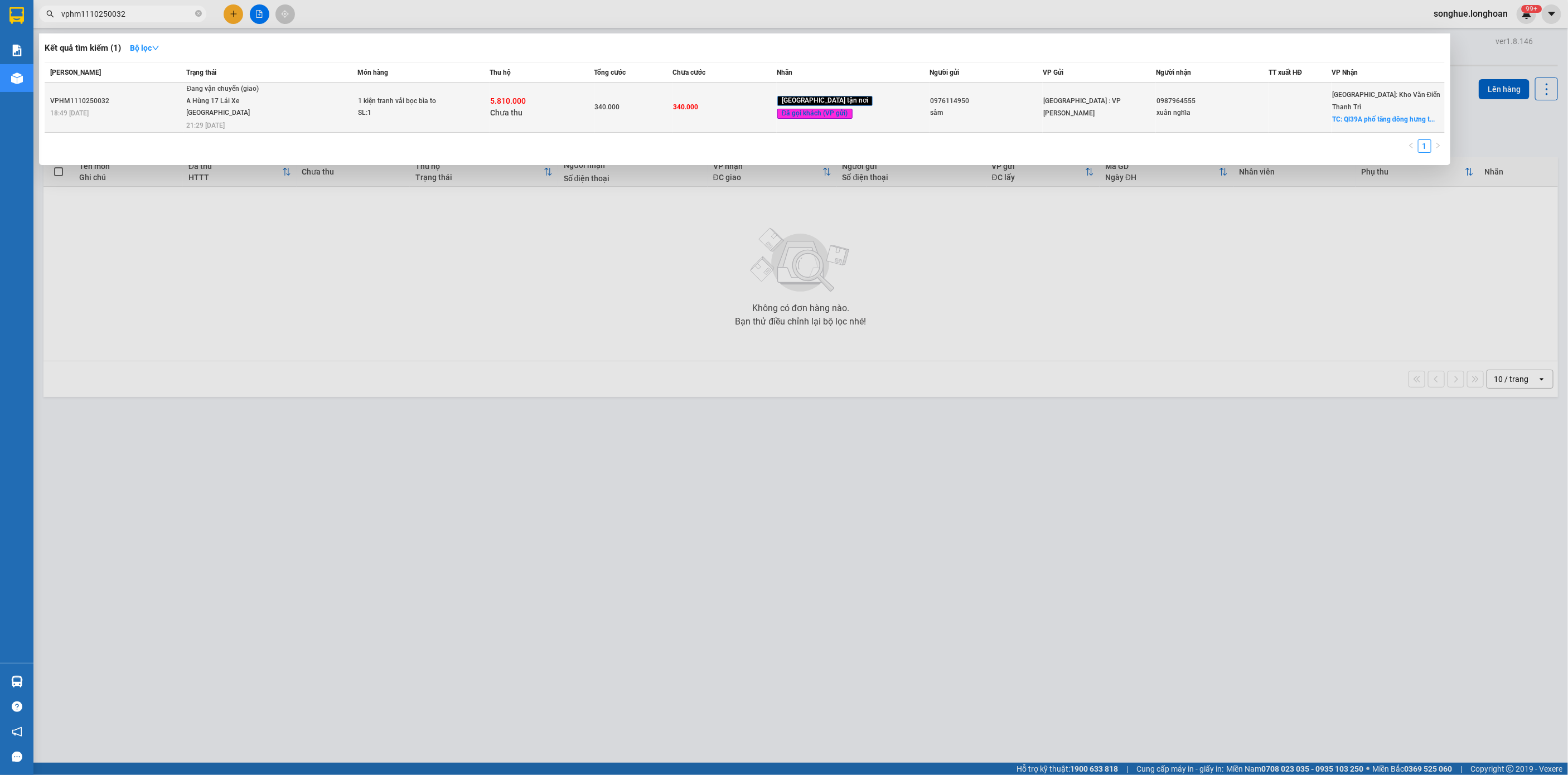
type input "vphm1110250032"
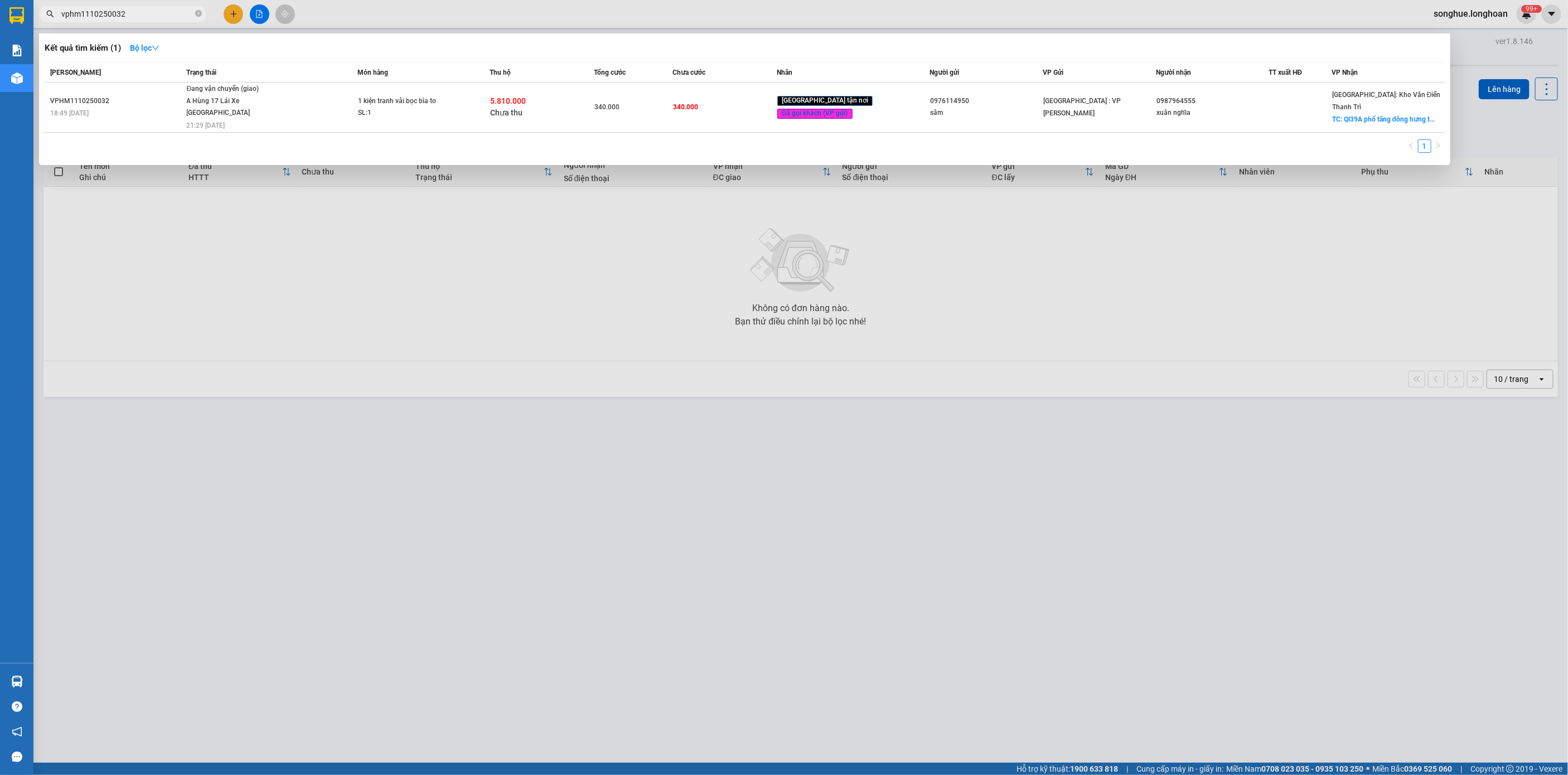
click at [236, 101] on div "A Hùng 17 Lái Xe [GEOGRAPHIC_DATA] 0325666247" at bounding box center [229, 107] width 84 height 24
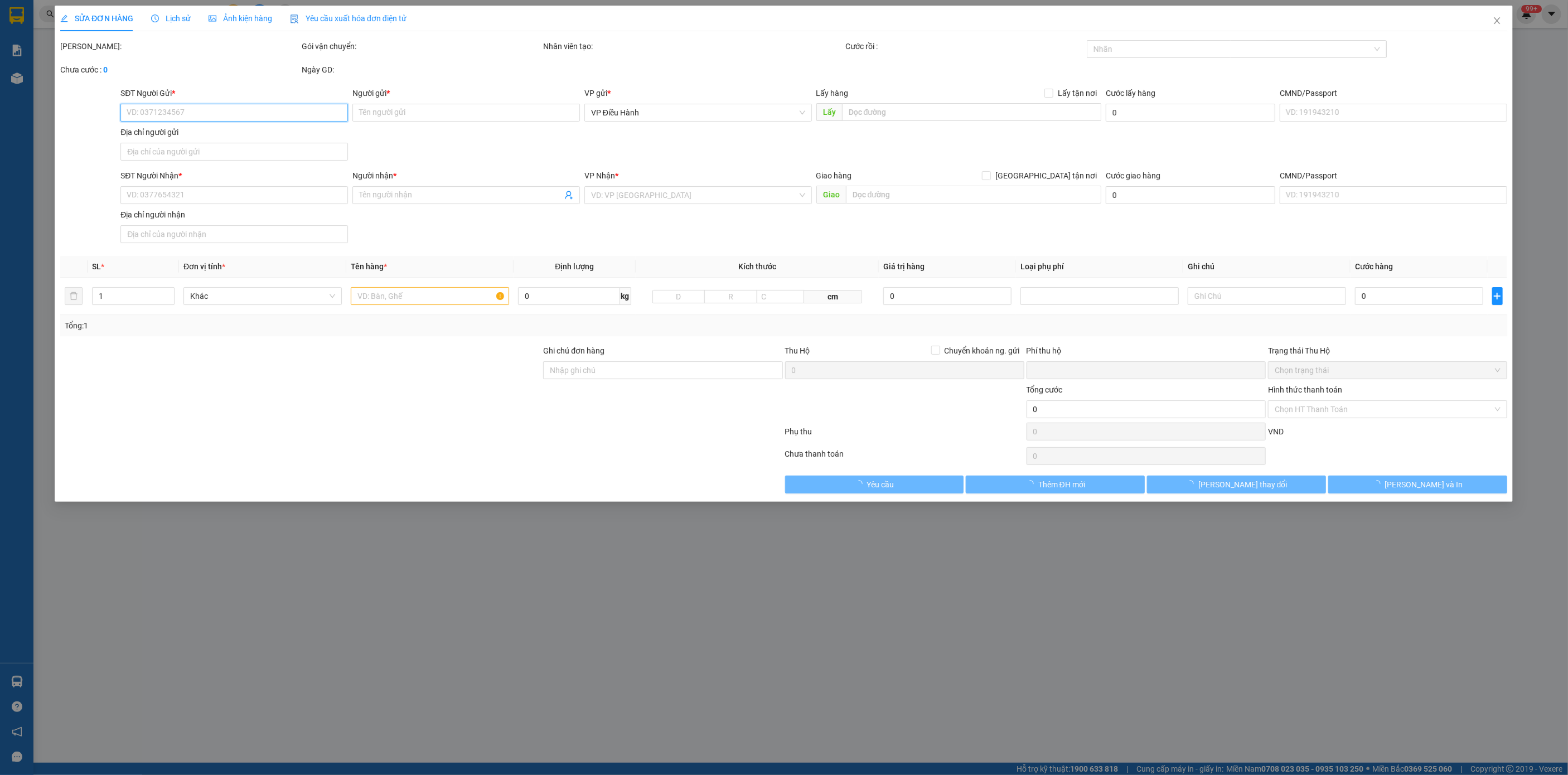
type input "0976114950"
type input "sâm"
type input "0987964555"
type input "xuân nghĩa"
checkbox input "true"
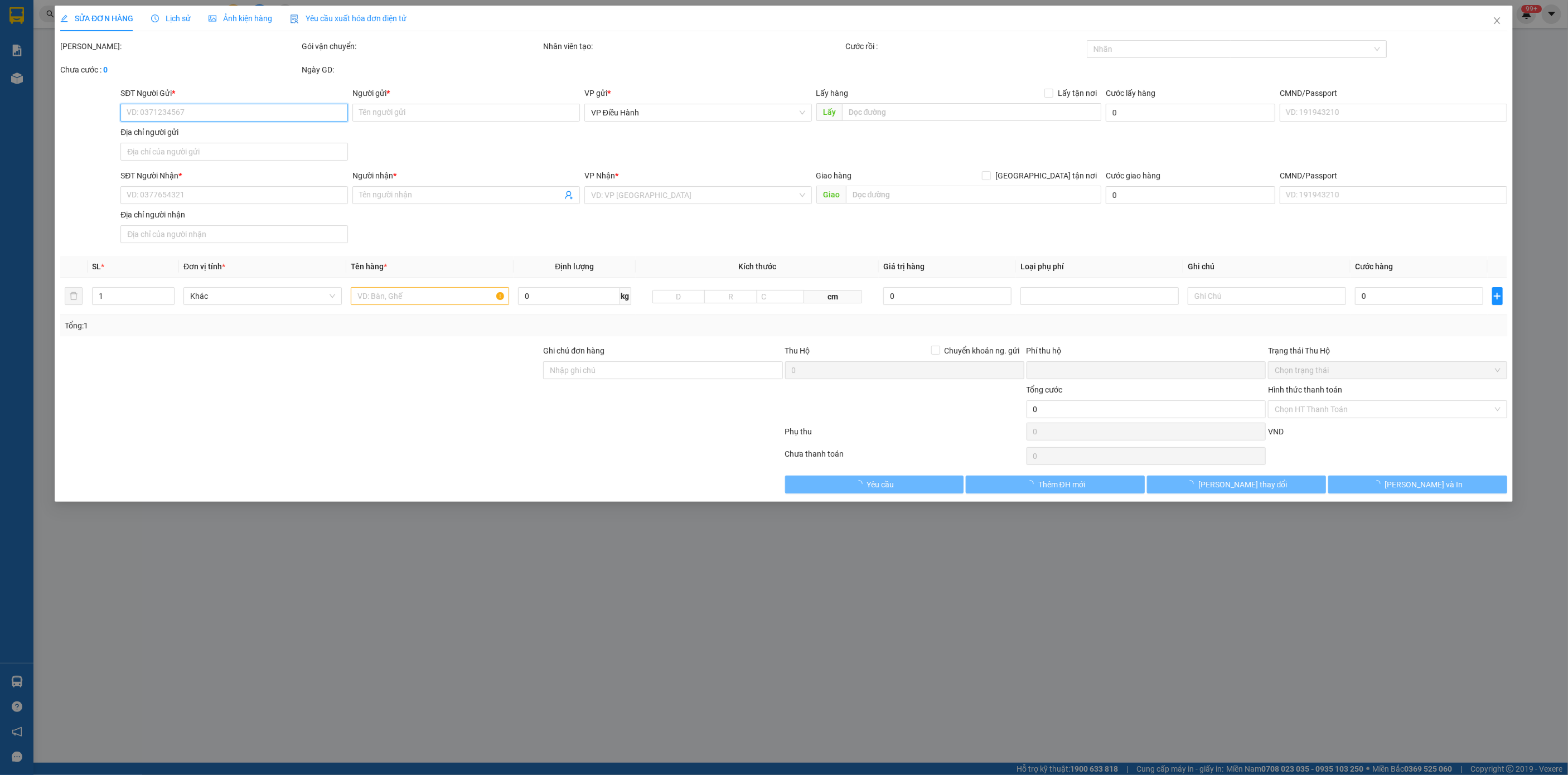
type input "Ql39A phố tăng đông [GEOGRAPHIC_DATA]"
type input "nhận nguyên kiện,giao nguyên kiện,bể vỡ k đền"
type input "340.000"
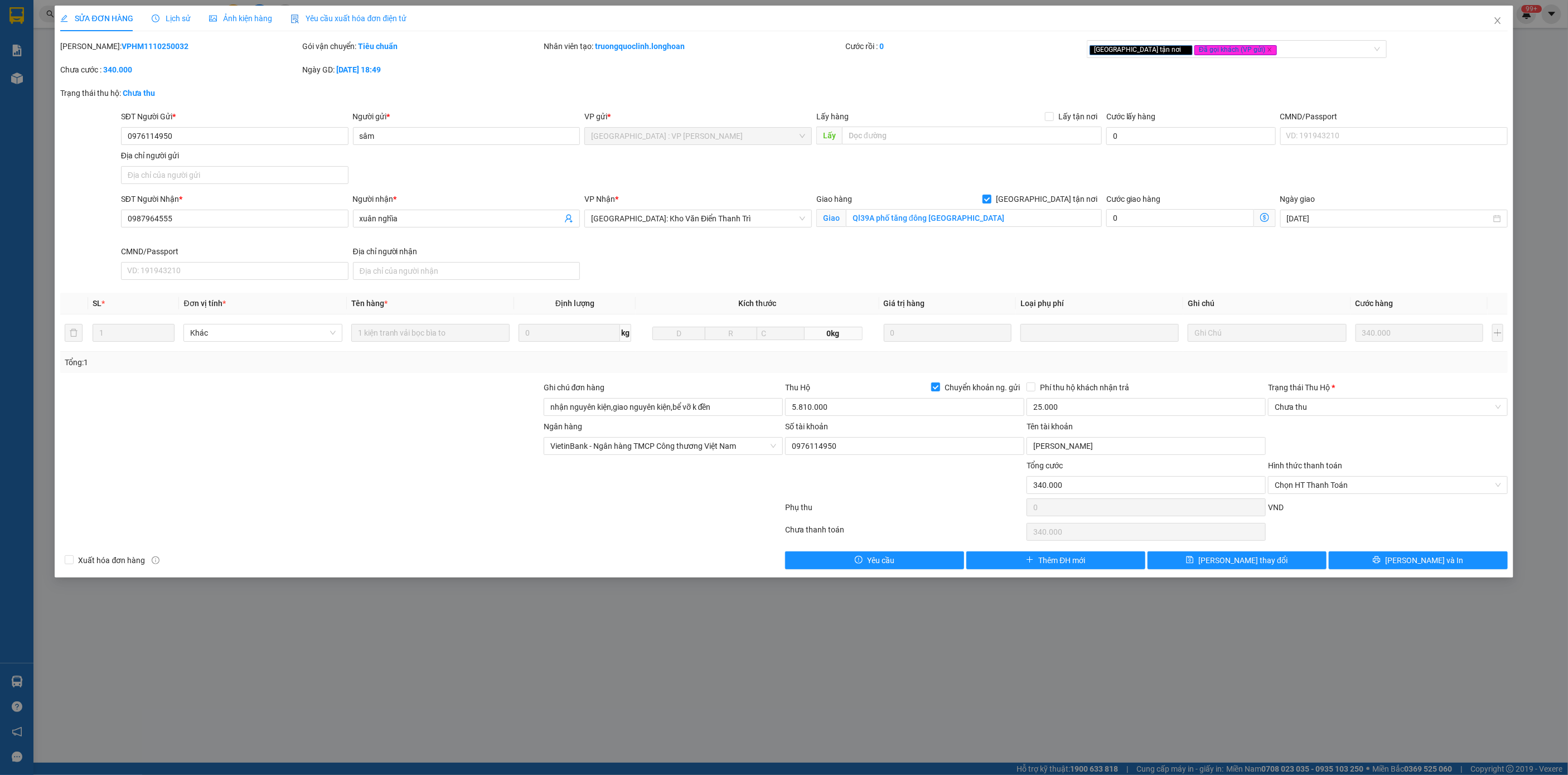
click at [166, 19] on span "Lịch sử" at bounding box center [171, 18] width 40 height 9
